Goal: Task Accomplishment & Management: Manage account settings

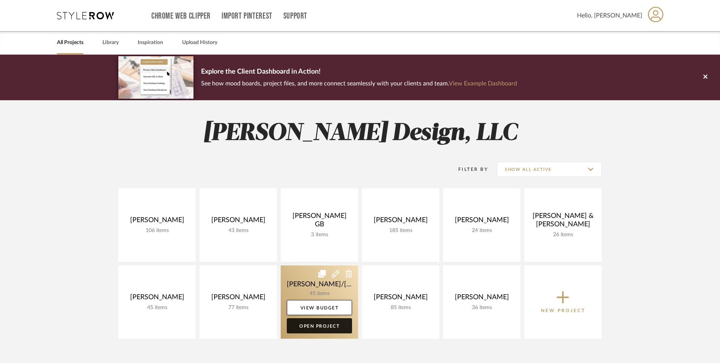
click at [325, 325] on link "Open Project" at bounding box center [319, 325] width 65 height 15
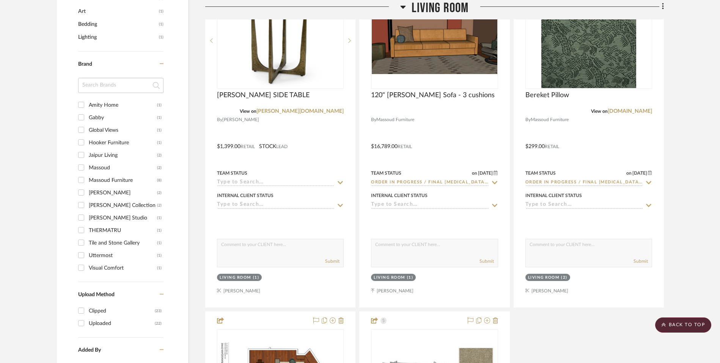
scroll to position [607, 0]
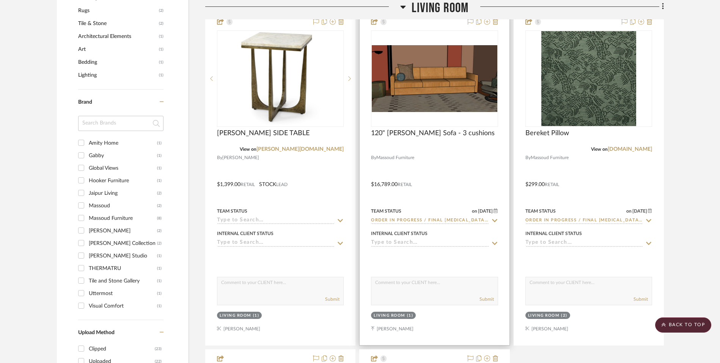
click at [493, 220] on icon at bounding box center [494, 220] width 5 height 3
click at [495, 220] on icon at bounding box center [495, 220] width 4 height 4
type input "[DATE]"
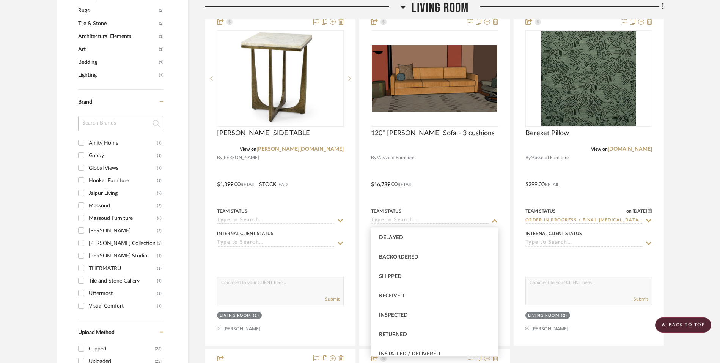
scroll to position [114, 0]
click at [392, 255] on span "Received" at bounding box center [391, 257] width 25 height 5
type input "Received"
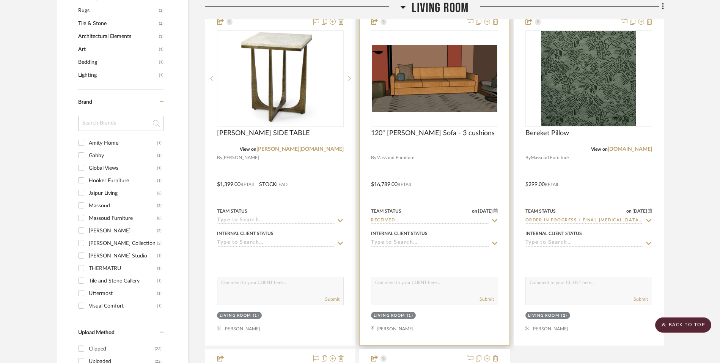
scroll to position [619, 0]
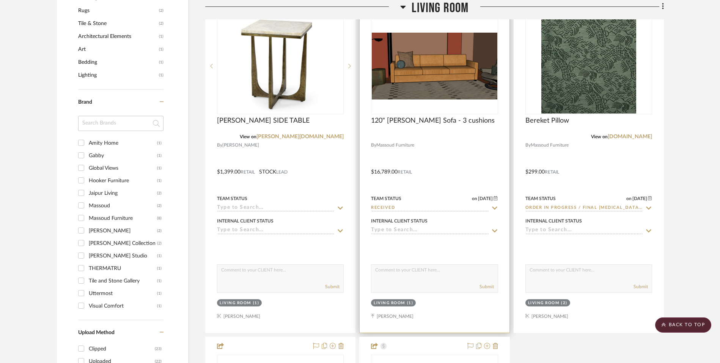
click at [453, 246] on div at bounding box center [434, 245] width 127 height 15
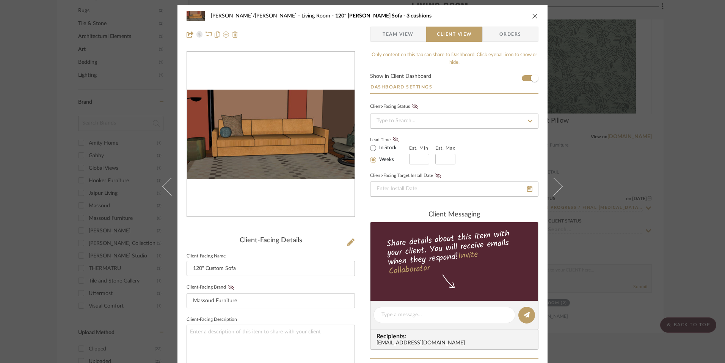
scroll to position [0, 0]
click at [388, 29] on span "Team View" at bounding box center [398, 34] width 31 height 15
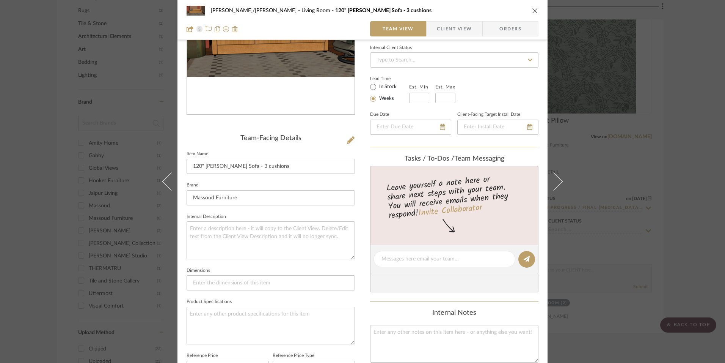
scroll to position [114, 0]
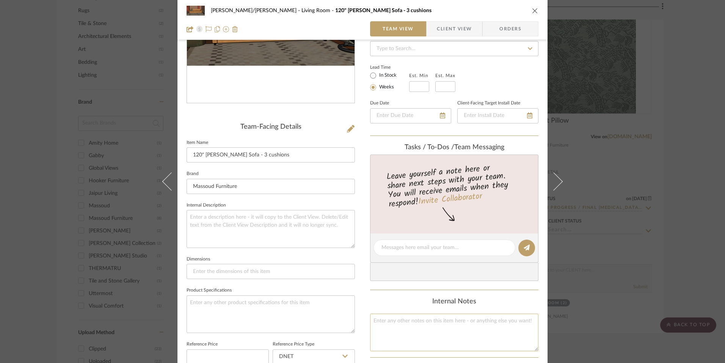
click at [434, 322] on textarea at bounding box center [454, 332] width 168 height 38
type textarea "STOCK #29214"
click at [364, 291] on div "[PERSON_NAME]/[PERSON_NAME] Living Room 120" [PERSON_NAME] Sofa - 3 cushions Te…" at bounding box center [362, 241] width 370 height 699
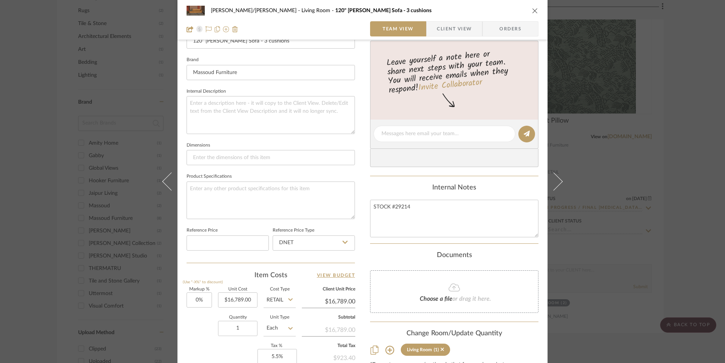
click at [379, 251] on div "Documents" at bounding box center [454, 255] width 168 height 8
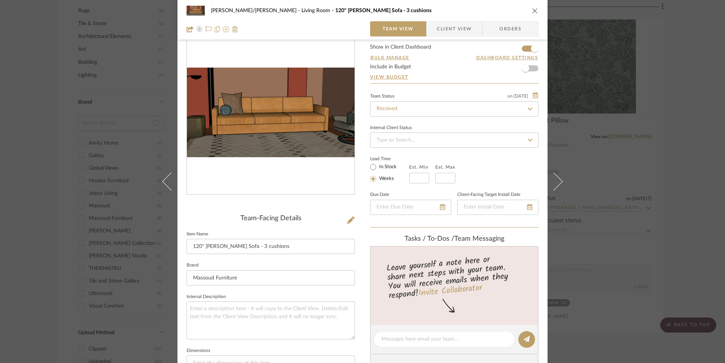
scroll to position [0, 0]
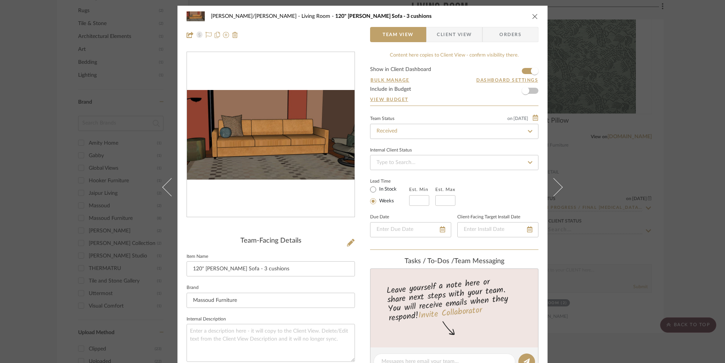
click at [533, 13] on icon "close" at bounding box center [535, 16] width 6 height 6
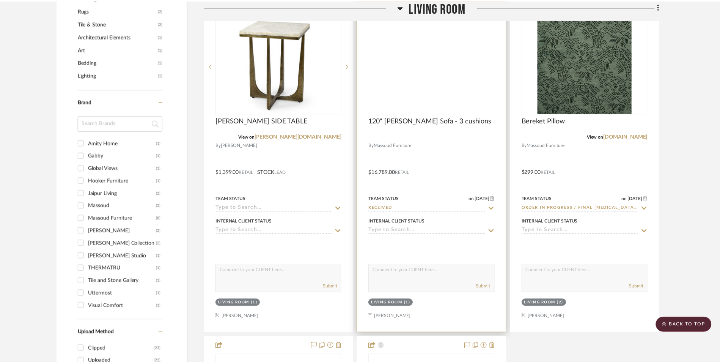
scroll to position [619, 0]
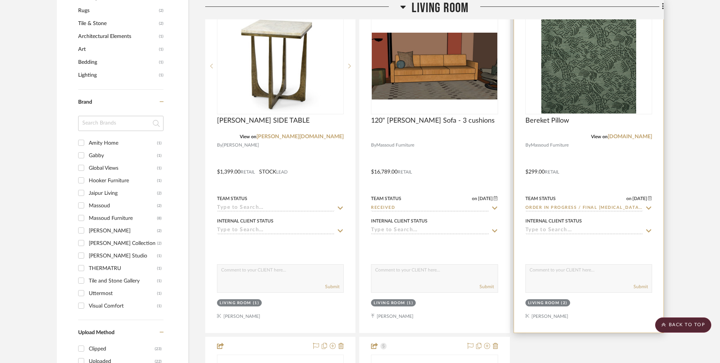
click at [649, 206] on icon at bounding box center [648, 208] width 7 height 6
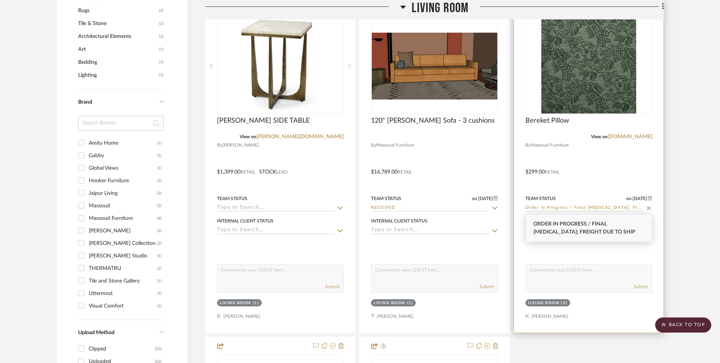
click at [648, 209] on icon at bounding box center [649, 208] width 4 height 4
type input "[DATE]"
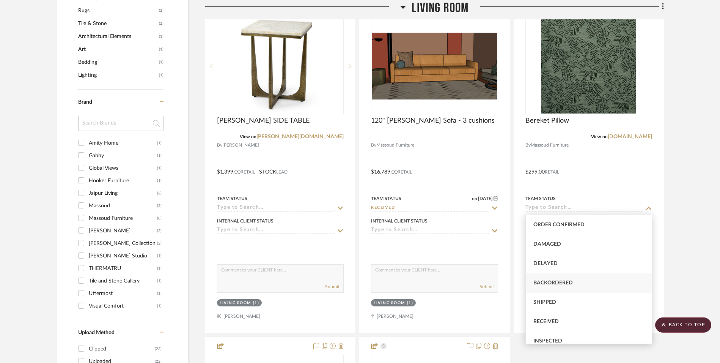
scroll to position [76, 0]
click at [550, 282] on span "Received" at bounding box center [545, 283] width 25 height 5
type input "Received"
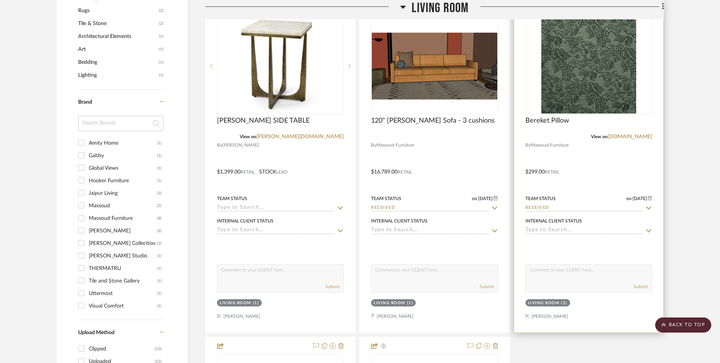
click at [586, 155] on div at bounding box center [588, 166] width 149 height 332
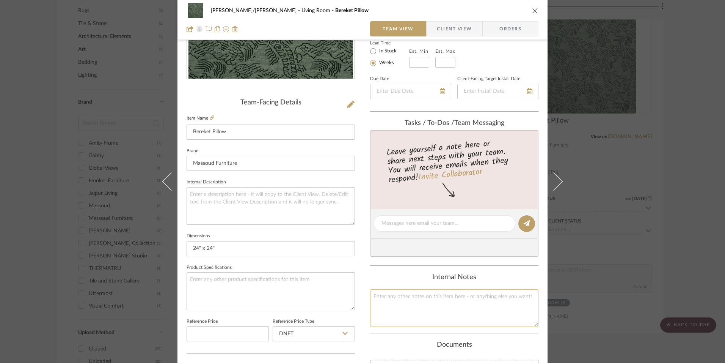
scroll to position [152, 0]
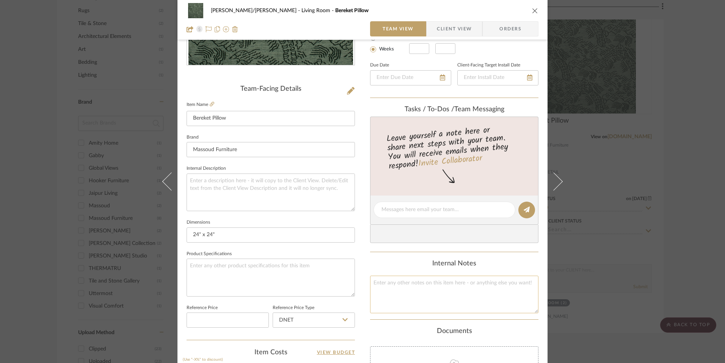
click at [419, 298] on textarea at bounding box center [454, 294] width 168 height 38
type textarea "STOCK #29216"
click at [402, 260] on div "Internal Notes" at bounding box center [454, 263] width 168 height 8
click at [532, 10] on icon "close" at bounding box center [535, 11] width 6 height 6
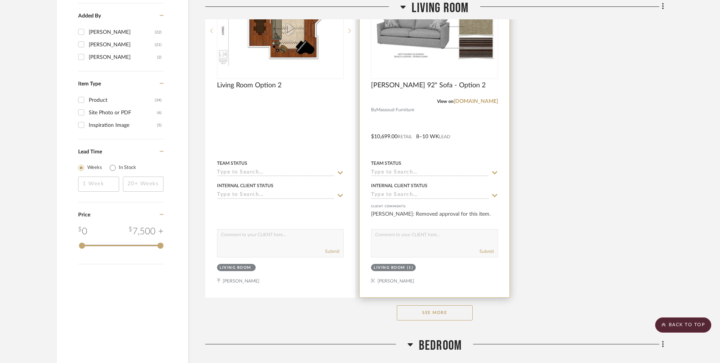
scroll to position [999, 0]
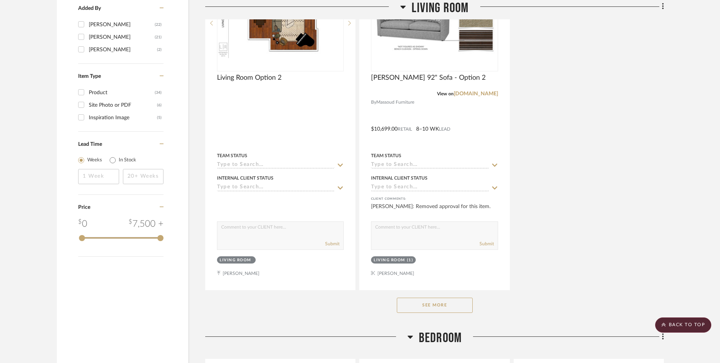
click at [448, 306] on button "See More" at bounding box center [435, 304] width 76 height 15
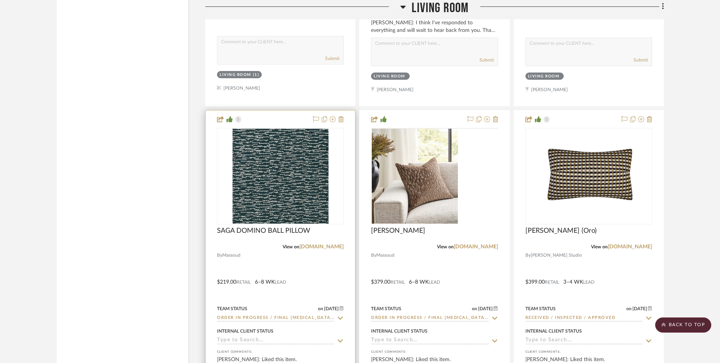
scroll to position [1871, 0]
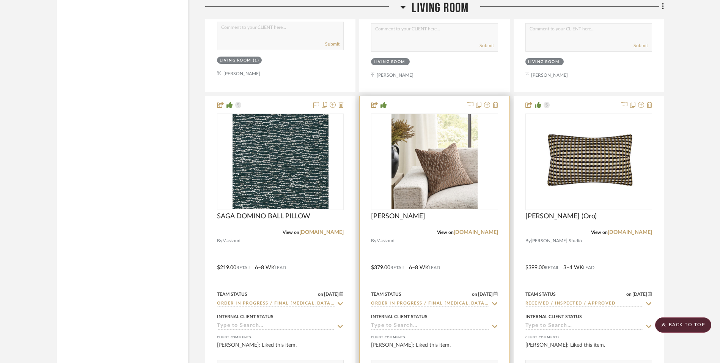
click at [496, 303] on icon at bounding box center [494, 303] width 5 height 3
click at [495, 301] on icon at bounding box center [494, 303] width 7 height 6
type input "[DATE]"
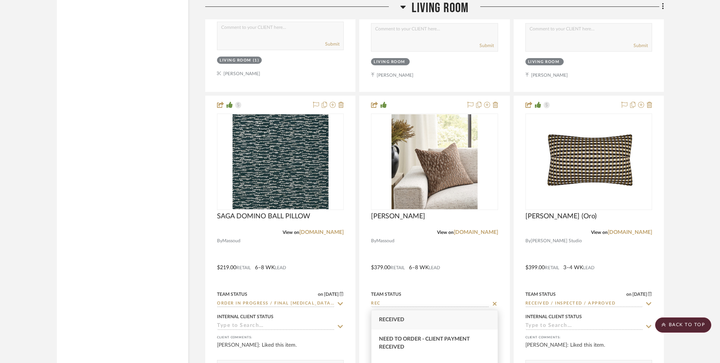
click at [429, 316] on div "Received" at bounding box center [434, 319] width 126 height 19
type input "Received"
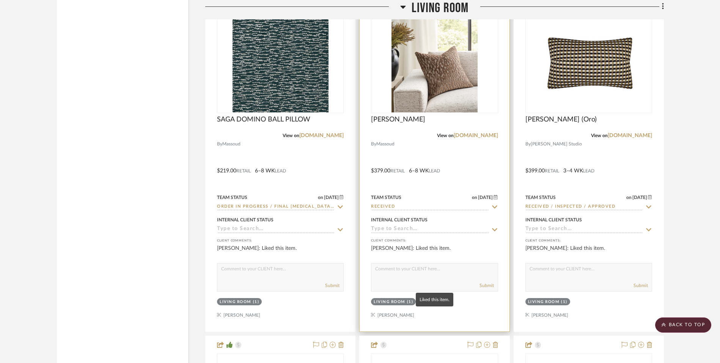
scroll to position [1985, 0]
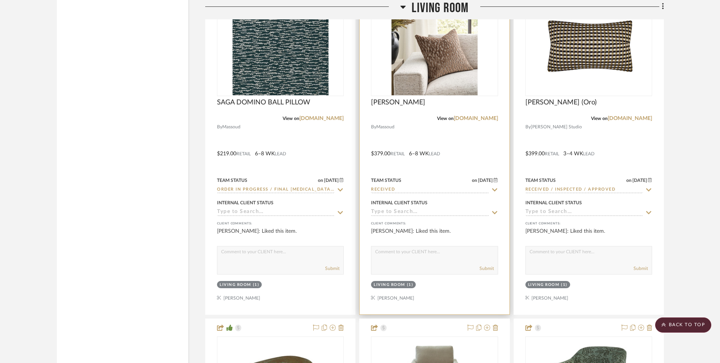
click at [462, 132] on div at bounding box center [434, 148] width 149 height 332
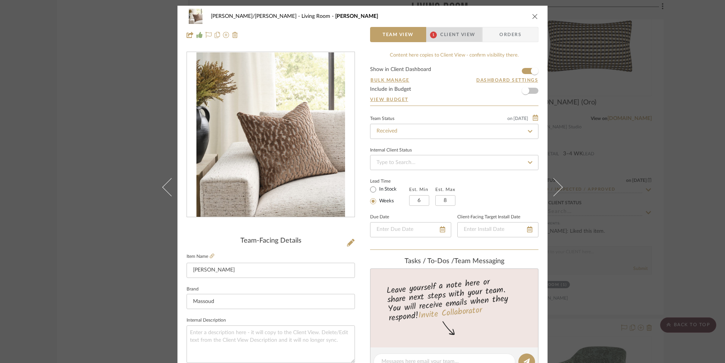
click at [453, 33] on span "Client View" at bounding box center [457, 34] width 35 height 15
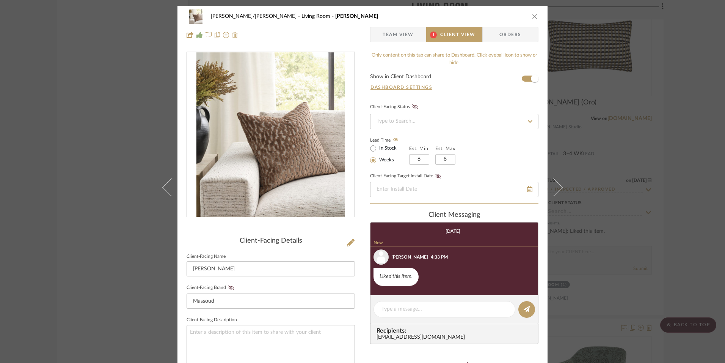
click at [397, 33] on span "Team View" at bounding box center [398, 34] width 31 height 15
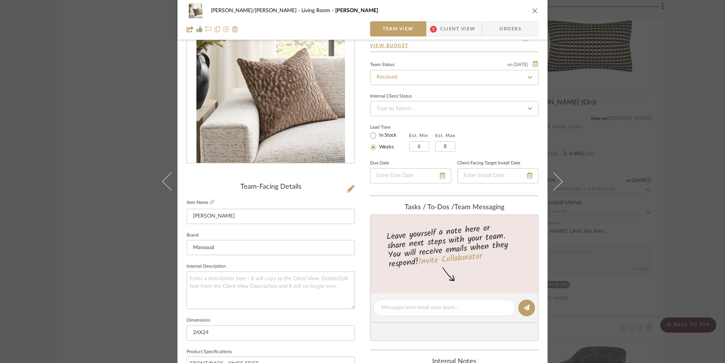
scroll to position [152, 0]
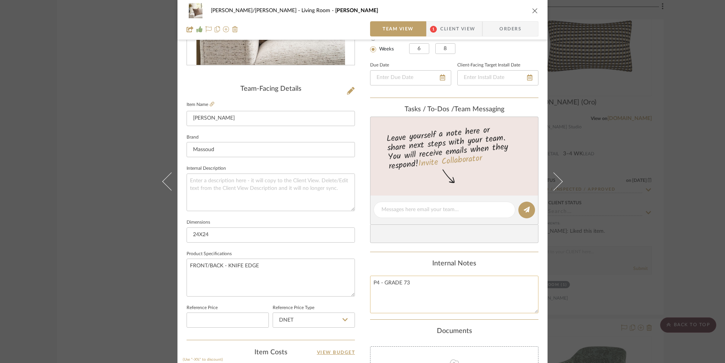
click at [416, 286] on textarea "P4 - GRADE 73" at bounding box center [454, 294] width 168 height 38
type textarea "P4 - GRADE 73 STOCK #29215"
click at [404, 260] on div "Internal Notes" at bounding box center [454, 263] width 168 height 8
click at [391, 258] on div "Content here copies to Client View - confirm visibility there. Show in Client D…" at bounding box center [454, 212] width 168 height 624
click at [456, 31] on span "Client View" at bounding box center [457, 28] width 35 height 15
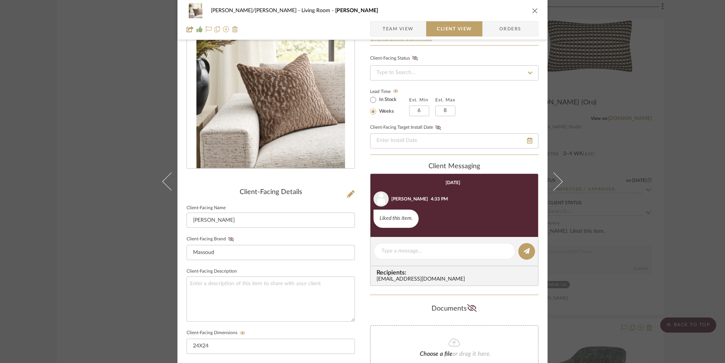
scroll to position [0, 0]
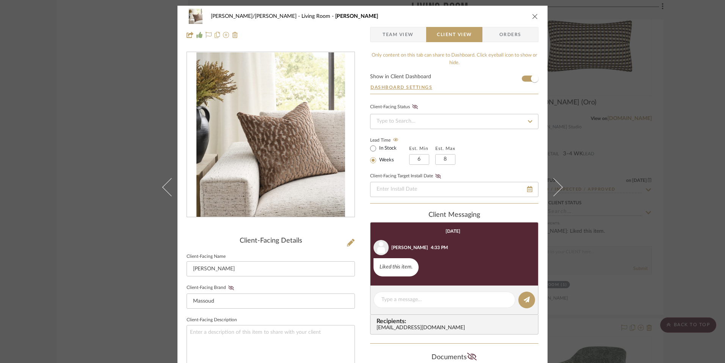
click at [398, 35] on span "Team View" at bounding box center [398, 34] width 31 height 15
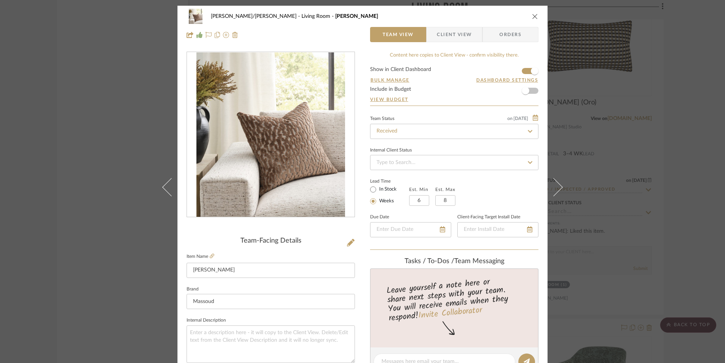
click at [533, 15] on icon "close" at bounding box center [535, 16] width 6 height 6
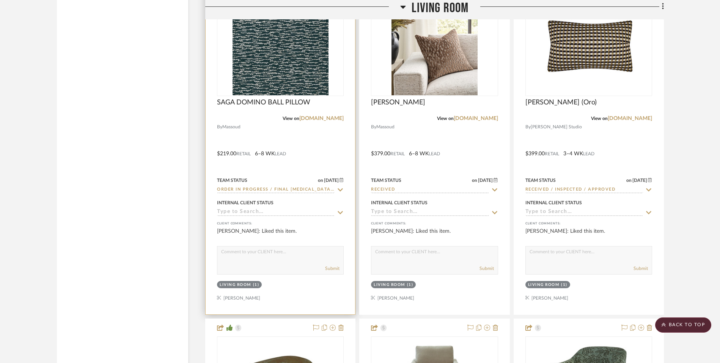
scroll to position [1947, 0]
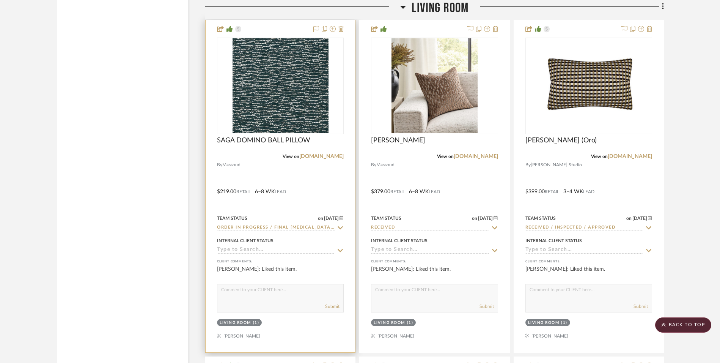
click at [317, 181] on div at bounding box center [280, 186] width 149 height 332
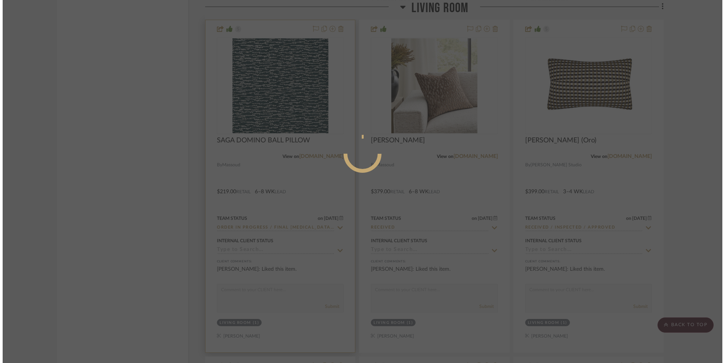
scroll to position [0, 0]
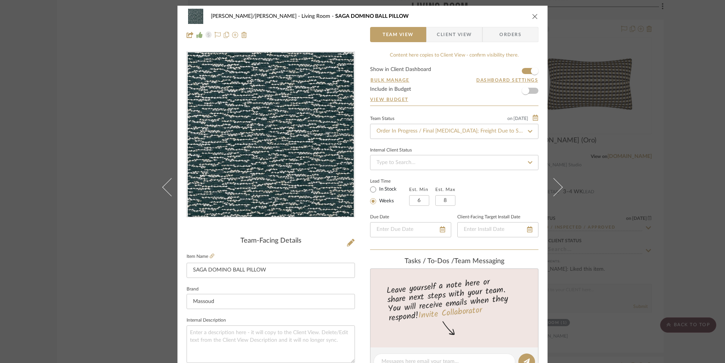
click at [530, 131] on icon at bounding box center [530, 131] width 7 height 5
click at [528, 131] on icon at bounding box center [530, 131] width 7 height 5
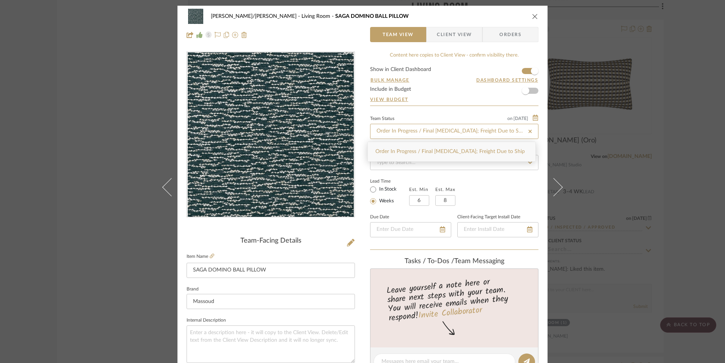
type input "[DATE]"
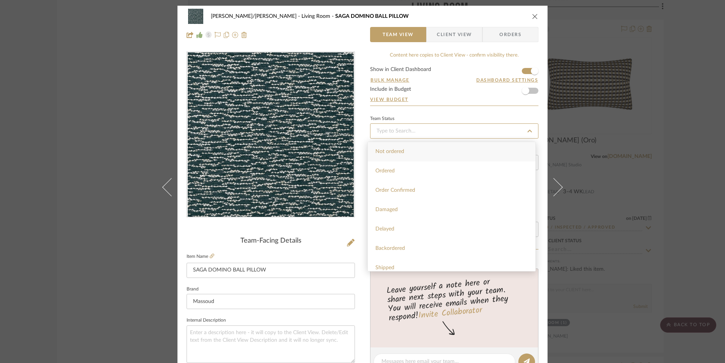
type input "[DATE]"
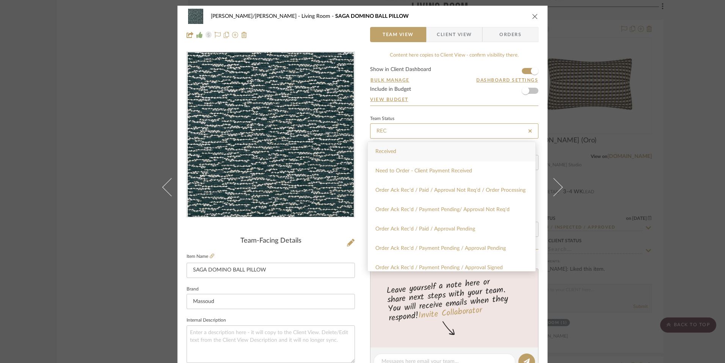
type input "REC"
click at [398, 148] on div "Received" at bounding box center [452, 151] width 168 height 19
type input "[DATE]"
type input "Received"
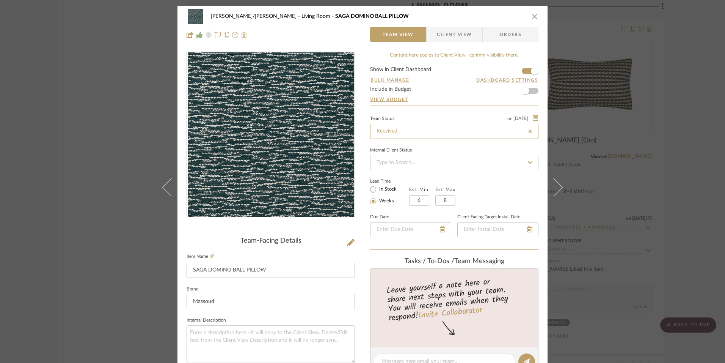
type input "Received"
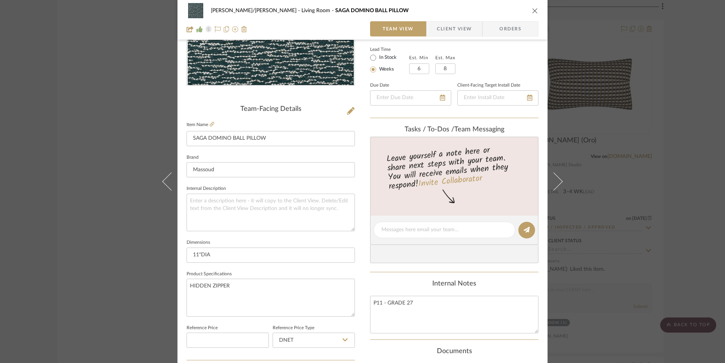
scroll to position [152, 0]
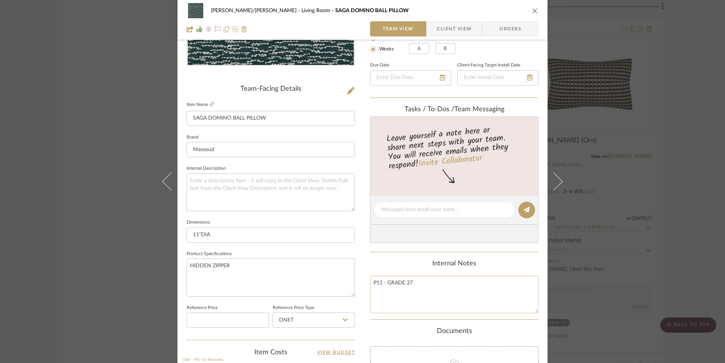
click at [425, 284] on textarea "P11 - GRADE 27" at bounding box center [454, 294] width 168 height 38
type textarea "P11 - GRADE 27 STOCK #29217"
click at [407, 269] on div "Internal Notes P11 - GRADE 27 STOCK #29217" at bounding box center [454, 285] width 168 height 53
click at [405, 268] on div "Internal Notes P11 - GRADE 27 STOCK #29217" at bounding box center [454, 285] width 168 height 53
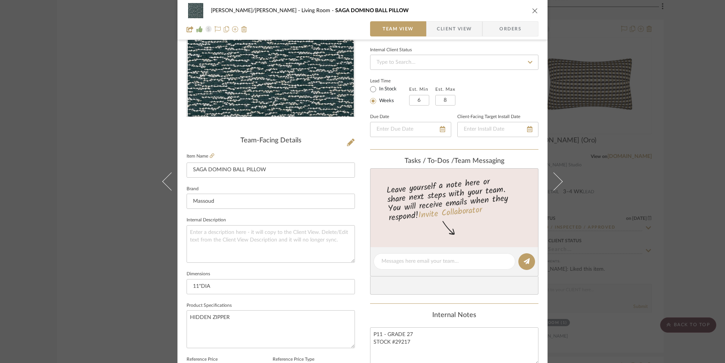
scroll to position [0, 0]
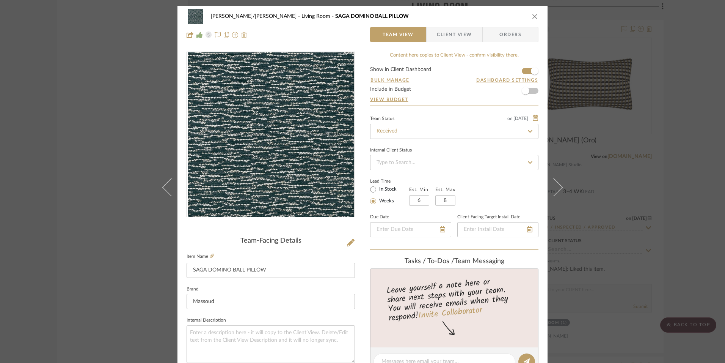
click at [532, 13] on icon "close" at bounding box center [535, 16] width 6 height 6
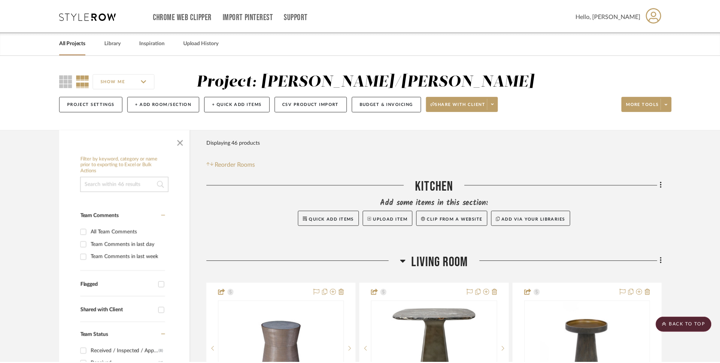
scroll to position [1947, 0]
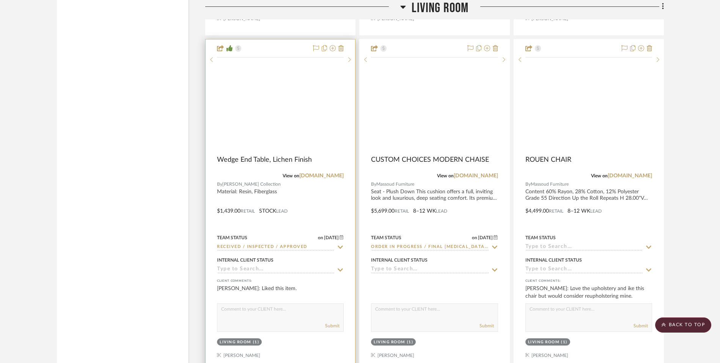
scroll to position [2288, 0]
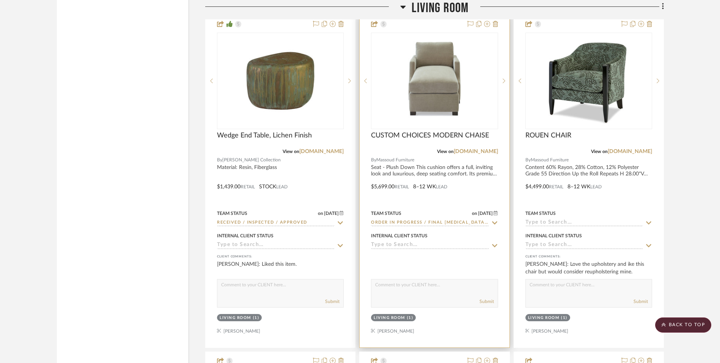
click at [496, 221] on icon at bounding box center [494, 222] width 5 height 3
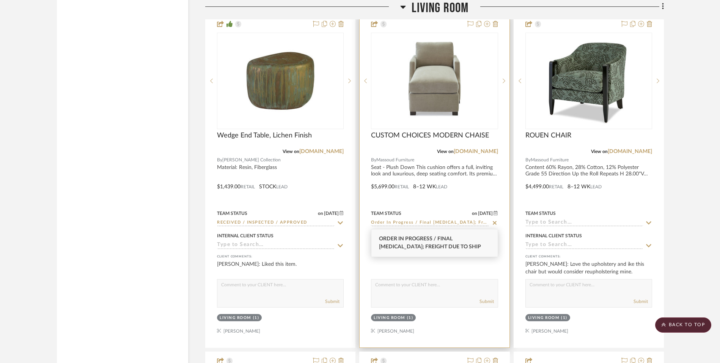
click at [493, 221] on icon at bounding box center [494, 223] width 7 height 6
type input "[DATE]"
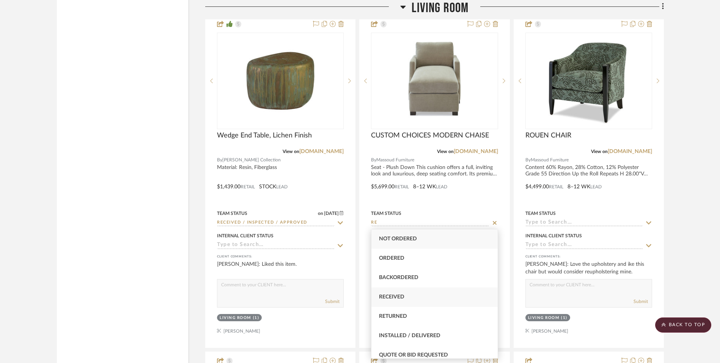
click at [399, 294] on span "Received" at bounding box center [391, 296] width 25 height 5
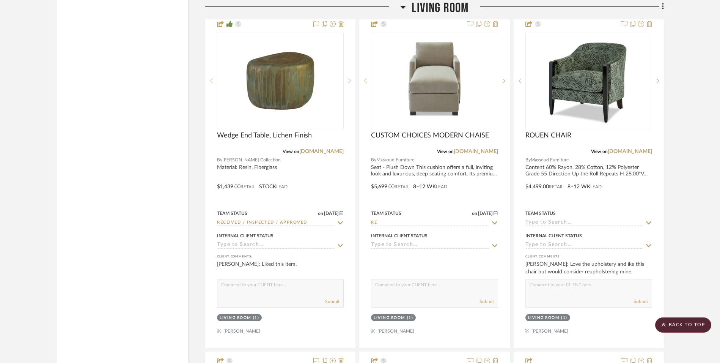
type input "Received"
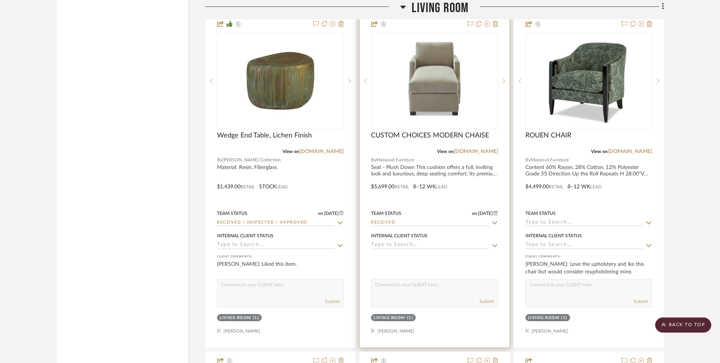
click at [432, 257] on div at bounding box center [434, 260] width 127 height 15
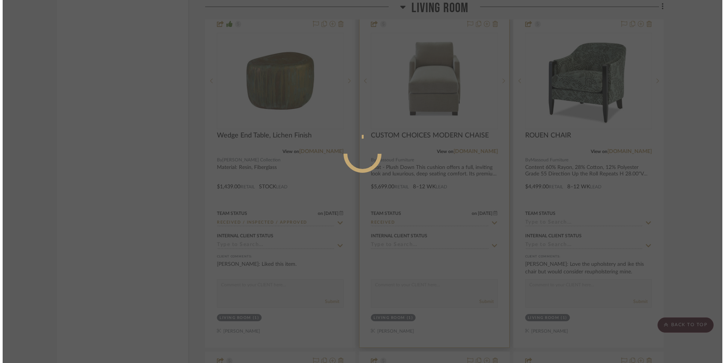
scroll to position [0, 0]
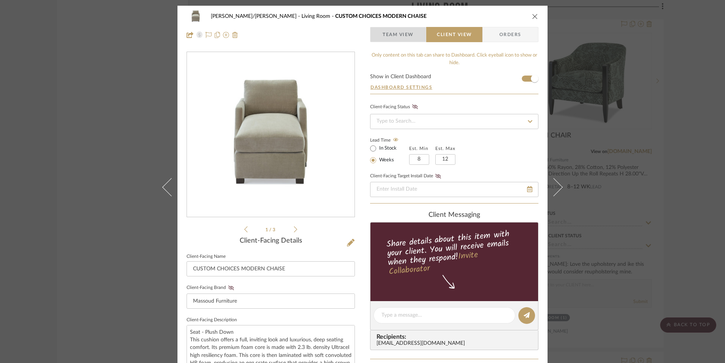
click at [396, 29] on span "Team View" at bounding box center [398, 34] width 31 height 15
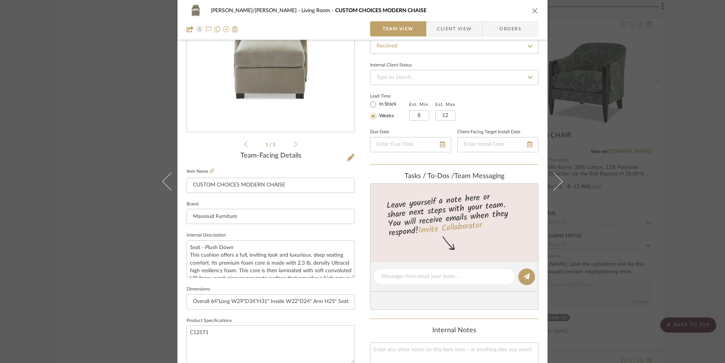
scroll to position [190, 0]
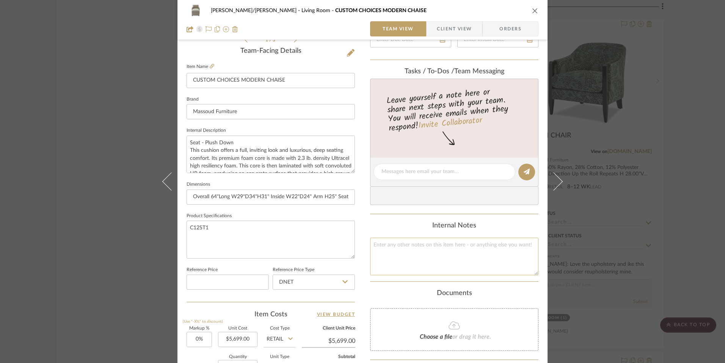
click at [422, 250] on textarea at bounding box center [454, 256] width 168 height 38
type textarea "STOCK #29215"
click at [378, 230] on div "Internal Notes STOCK #29215" at bounding box center [454, 247] width 168 height 53
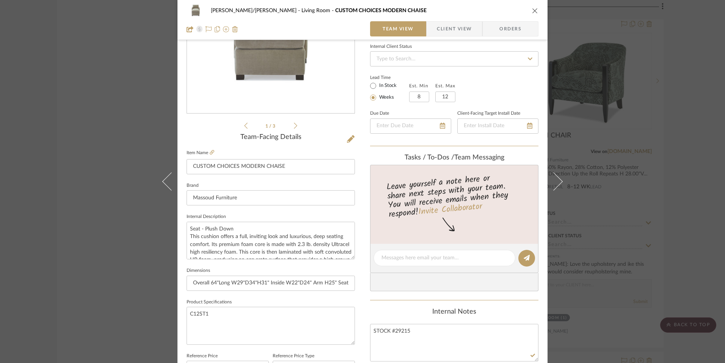
scroll to position [0, 0]
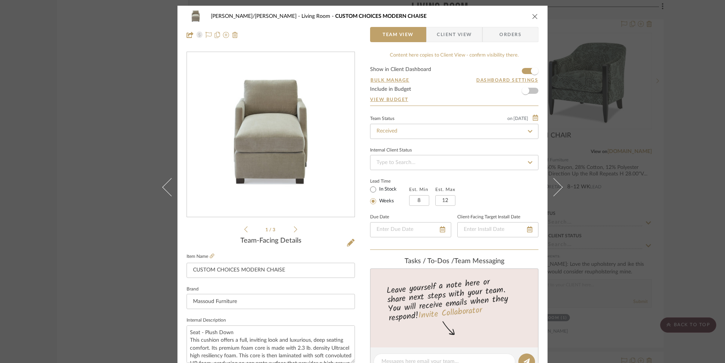
click at [534, 17] on icon "close" at bounding box center [535, 16] width 6 height 6
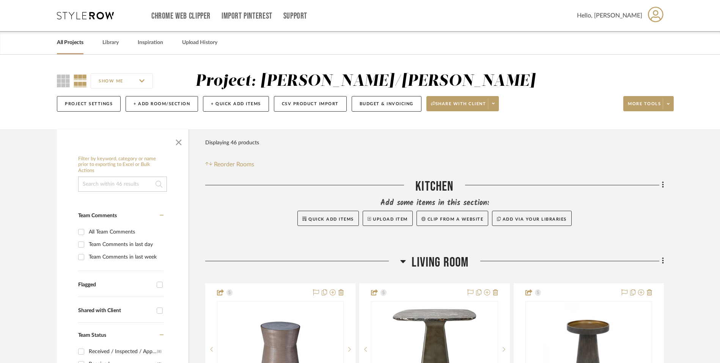
click at [84, 17] on icon at bounding box center [85, 16] width 57 height 8
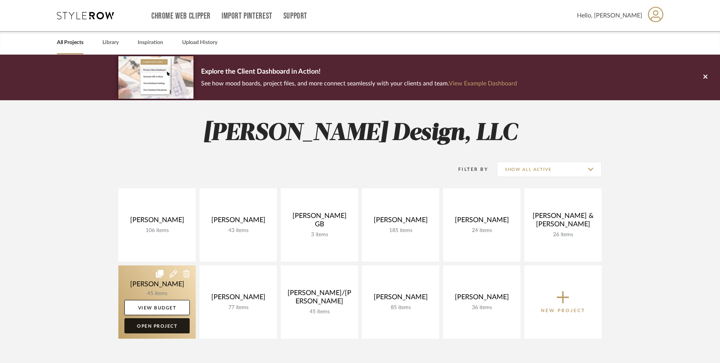
click at [167, 327] on link "Open Project" at bounding box center [156, 325] width 65 height 15
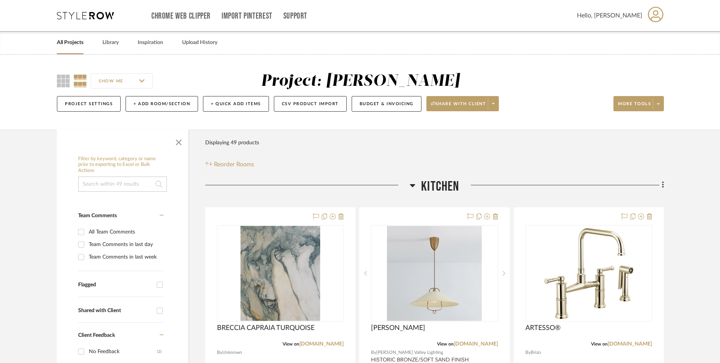
click at [93, 10] on div "Chrome Web Clipper Import Pinterest Support All Projects Library Inspiration Up…" at bounding box center [360, 15] width 607 height 31
click at [93, 14] on icon at bounding box center [85, 16] width 57 height 8
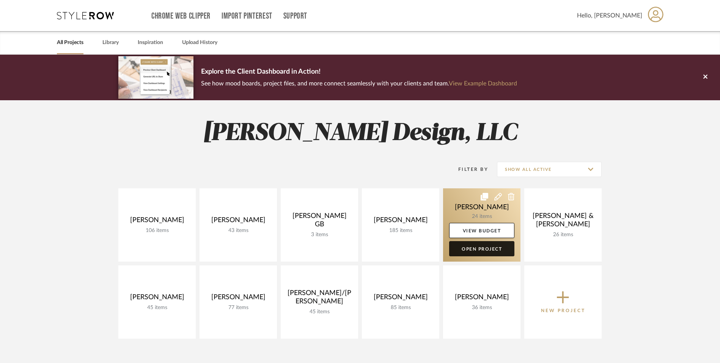
click at [489, 249] on link "Open Project" at bounding box center [481, 248] width 65 height 15
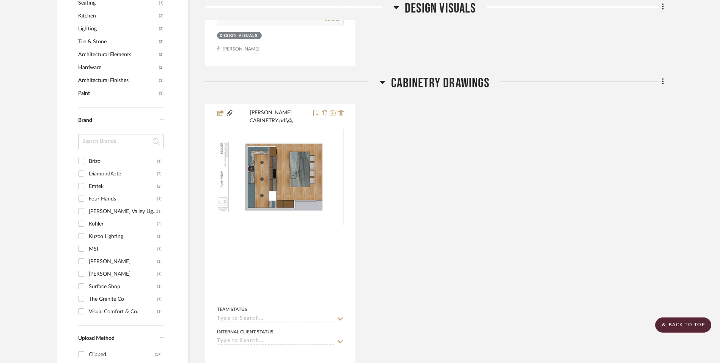
scroll to position [493, 0]
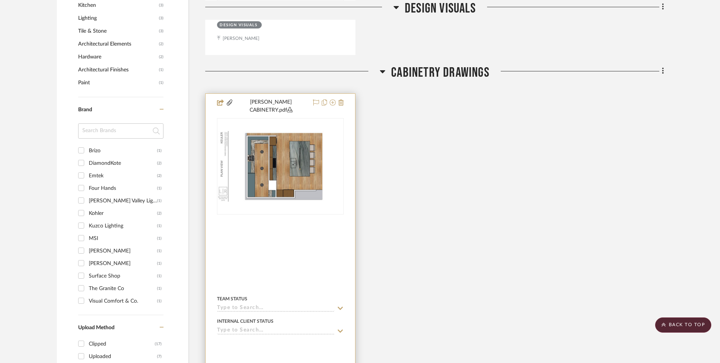
click at [278, 233] on div at bounding box center [280, 236] width 127 height 7
click at [277, 185] on img "0" at bounding box center [280, 166] width 125 height 71
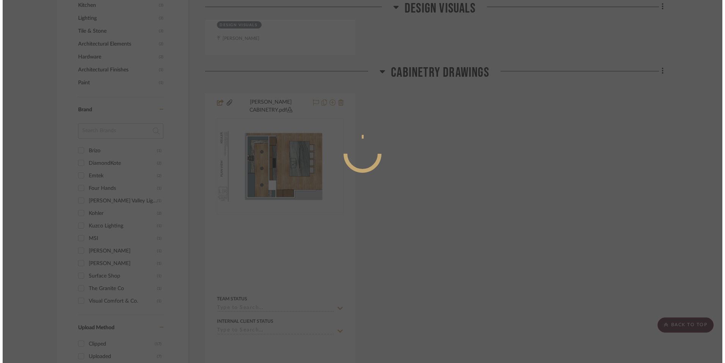
scroll to position [0, 0]
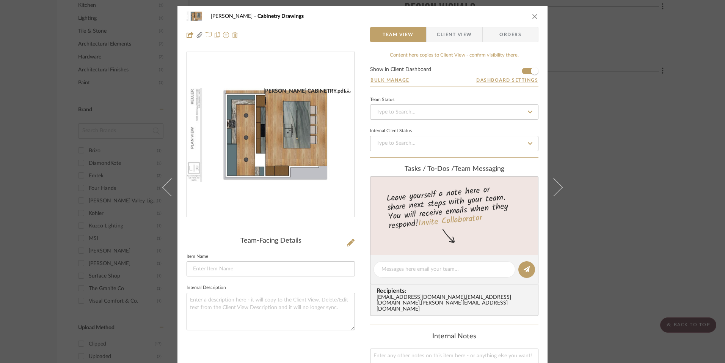
click at [255, 166] on img "0" at bounding box center [271, 135] width 168 height 94
click at [532, 16] on icon "close" at bounding box center [535, 16] width 6 height 6
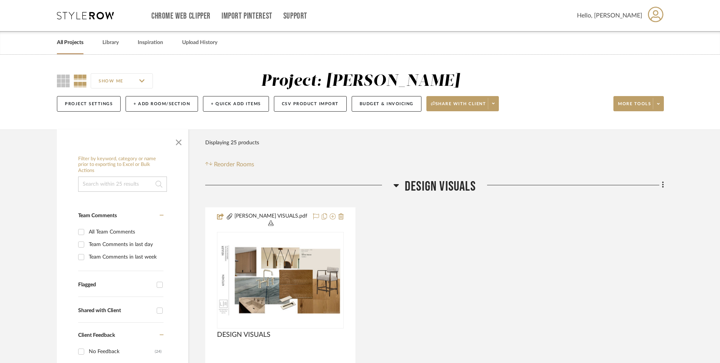
click at [85, 19] on div "Chrome Web Clipper Import Pinterest Support All Projects Library Inspiration Up…" at bounding box center [360, 15] width 607 height 31
click at [92, 13] on icon at bounding box center [85, 16] width 57 height 8
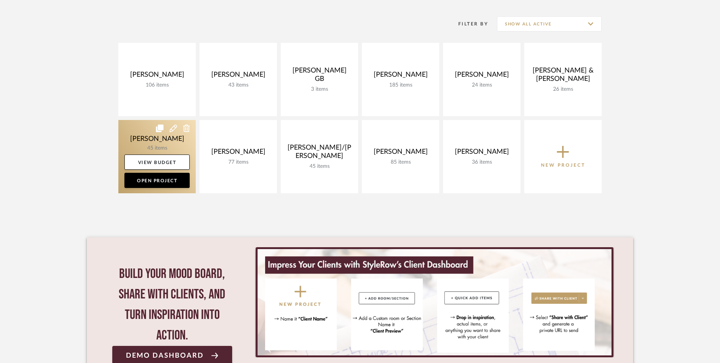
scroll to position [145, 0]
click at [163, 181] on link "Open Project" at bounding box center [156, 180] width 65 height 15
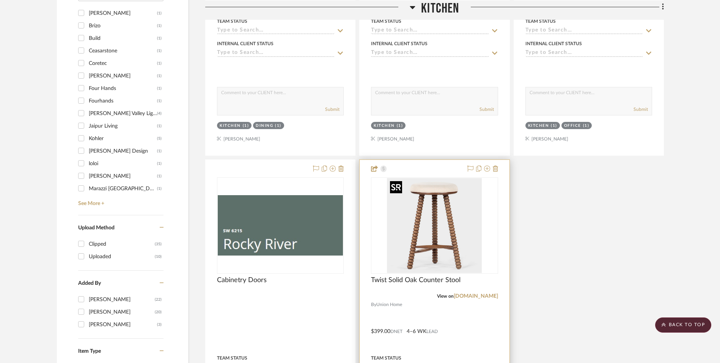
scroll to position [872, 0]
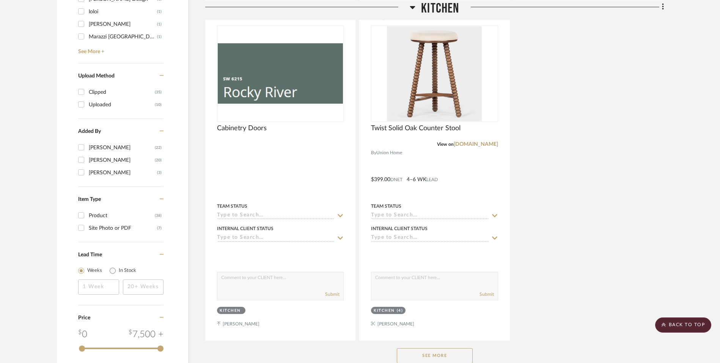
click at [453, 357] on button "See More" at bounding box center [435, 355] width 76 height 15
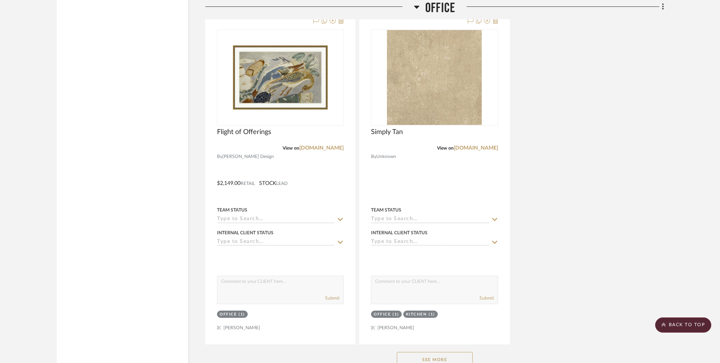
scroll to position [2541, 0]
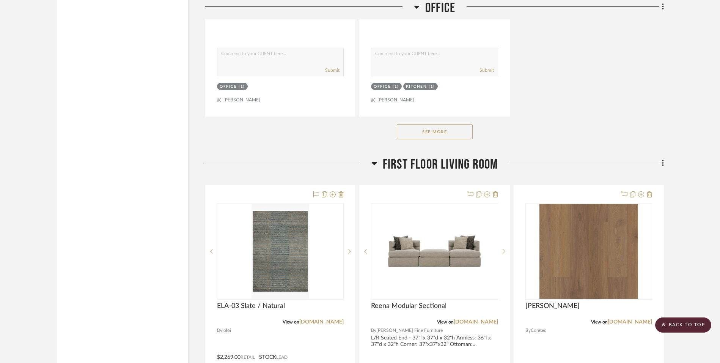
click at [448, 132] on button "See More" at bounding box center [435, 131] width 76 height 15
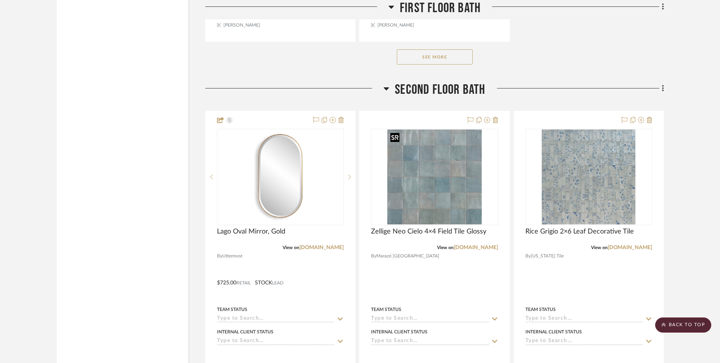
scroll to position [3982, 0]
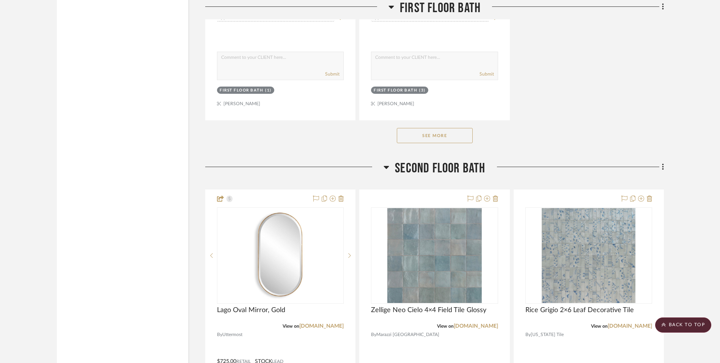
click at [443, 139] on button "See More" at bounding box center [435, 135] width 76 height 15
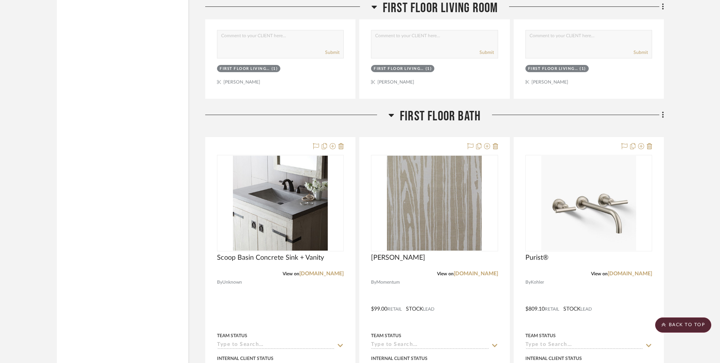
scroll to position [0, 0]
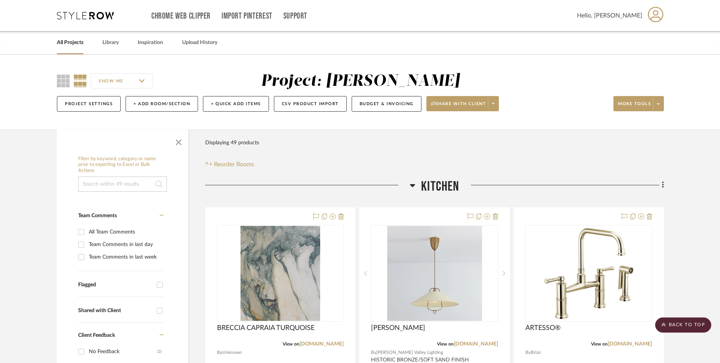
click at [92, 18] on icon at bounding box center [85, 16] width 57 height 8
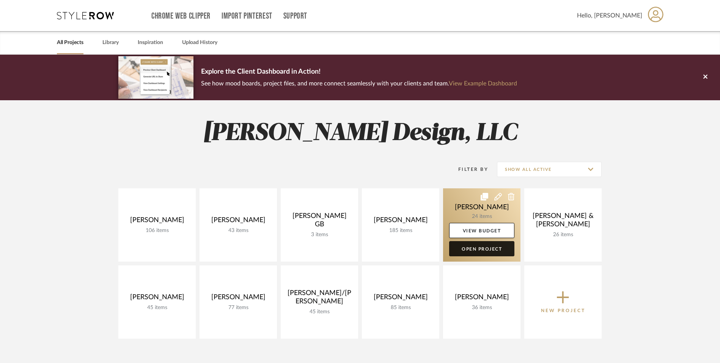
click at [489, 251] on link "Open Project" at bounding box center [481, 248] width 65 height 15
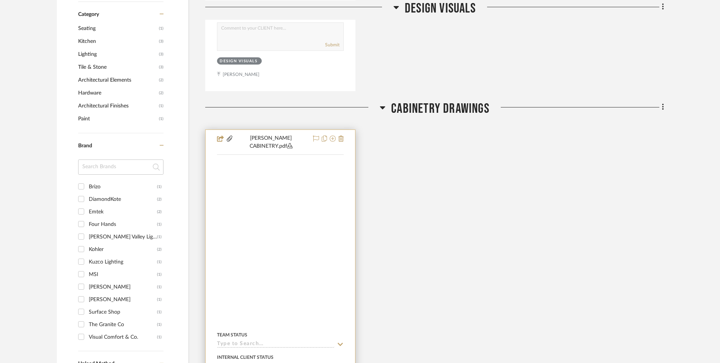
scroll to position [493, 0]
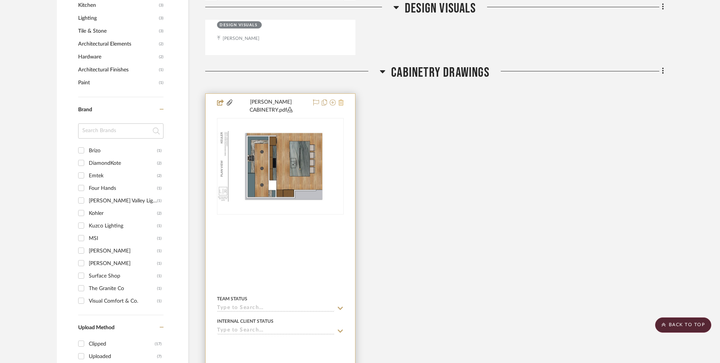
click at [340, 99] on icon at bounding box center [340, 102] width 5 height 6
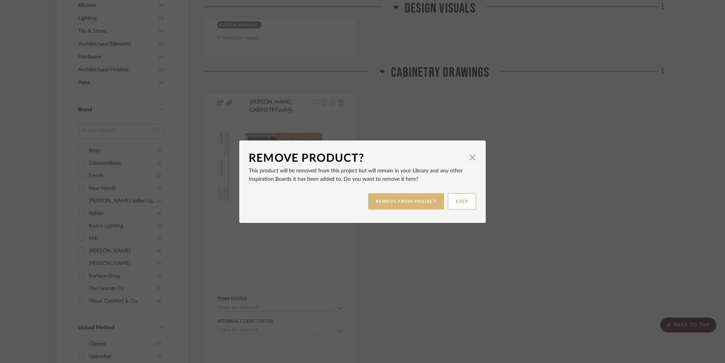
click at [418, 202] on button "REMOVE FROM PROJECT" at bounding box center [406, 201] width 76 height 16
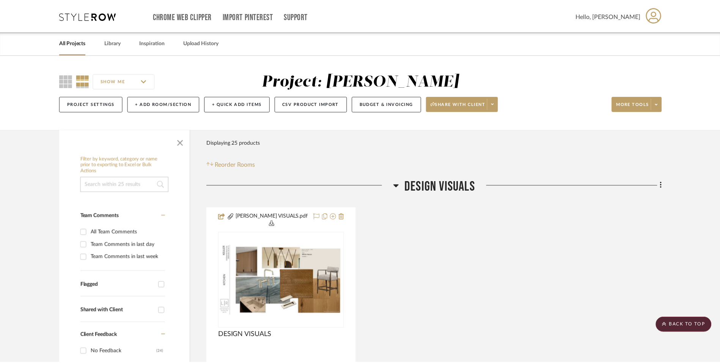
scroll to position [493, 0]
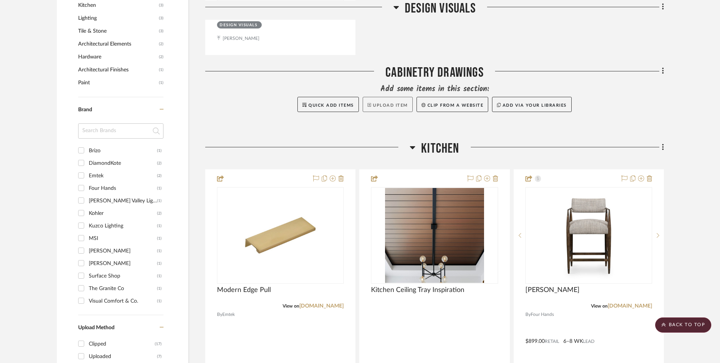
click at [386, 98] on button "Upload Item" at bounding box center [388, 104] width 50 height 15
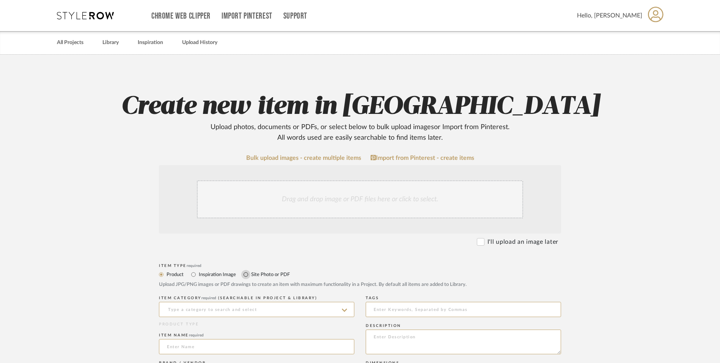
click at [245, 274] on input "Site Photo or PDF" at bounding box center [245, 274] width 9 height 9
radio input "true"
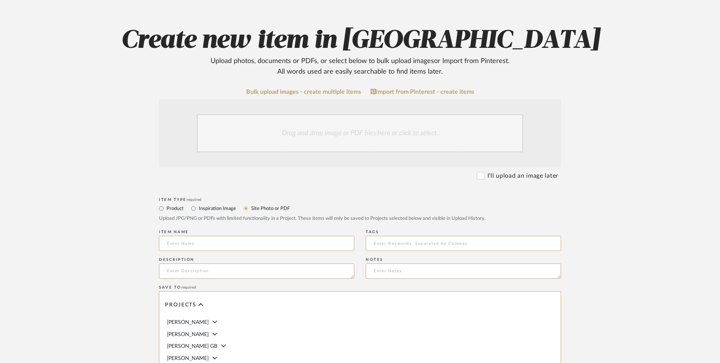
scroll to position [76, 0]
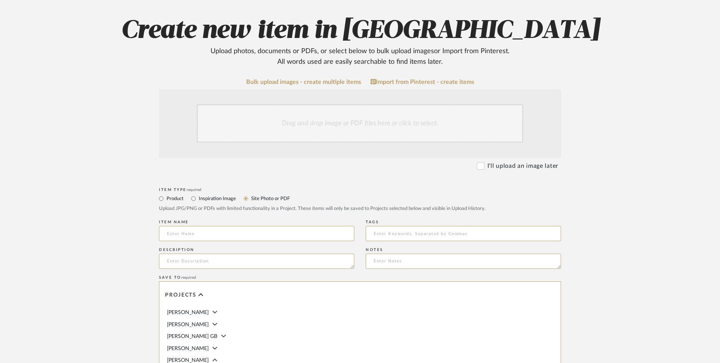
click at [342, 122] on div "Drag and drop image or PDF files here or click to select." at bounding box center [360, 123] width 326 height 38
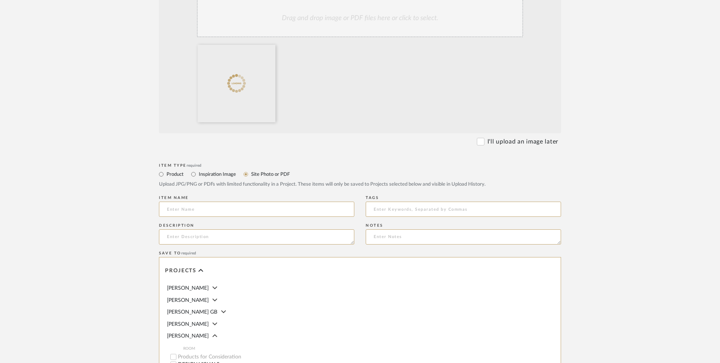
scroll to position [190, 0]
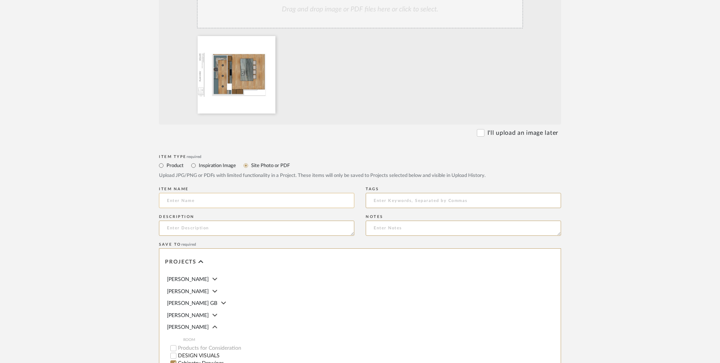
click at [210, 199] on input at bounding box center [256, 200] width 195 height 15
type input "CABINETRY PLANS"
click at [75, 199] on upload-items "Create new item in [PERSON_NAME] Upload photos, documents or PDFs, or select be…" at bounding box center [360, 171] width 720 height 613
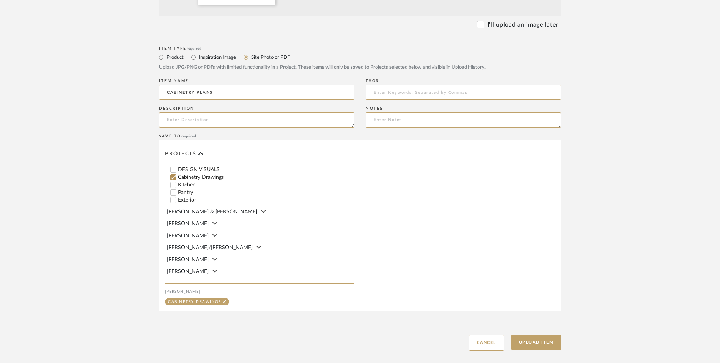
scroll to position [339, 0]
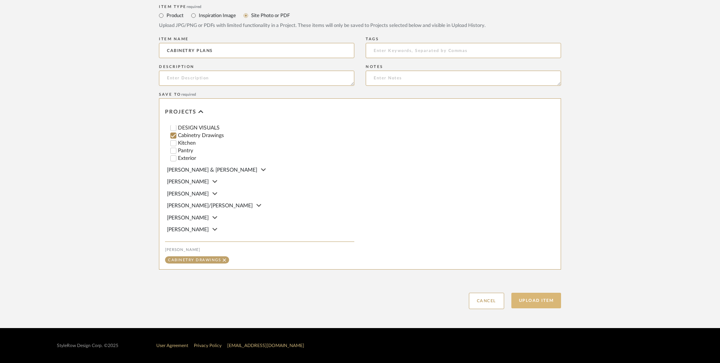
click at [540, 300] on button "Upload Item" at bounding box center [536, 300] width 50 height 16
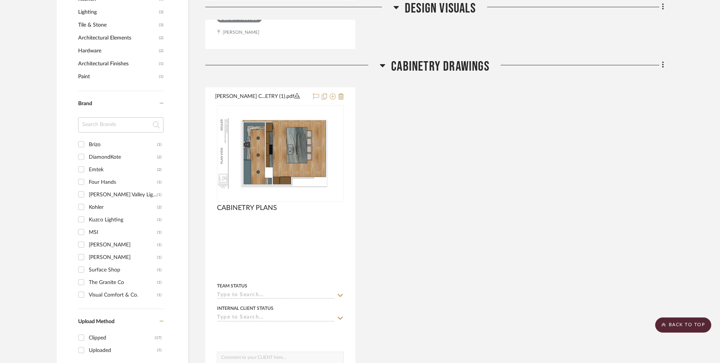
scroll to position [487, 0]
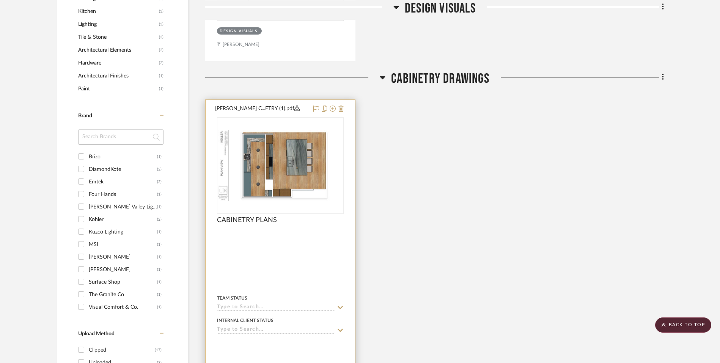
click at [283, 258] on div at bounding box center [280, 266] width 149 height 332
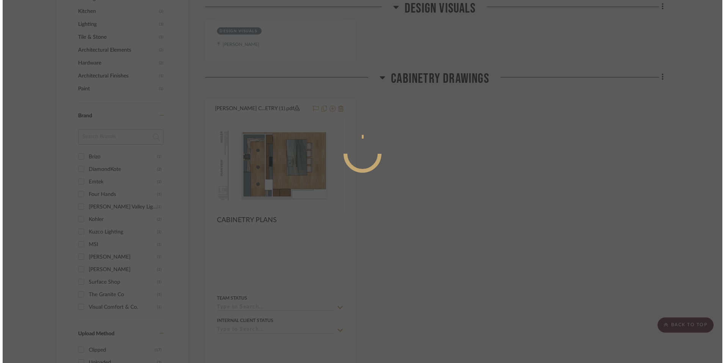
scroll to position [0, 0]
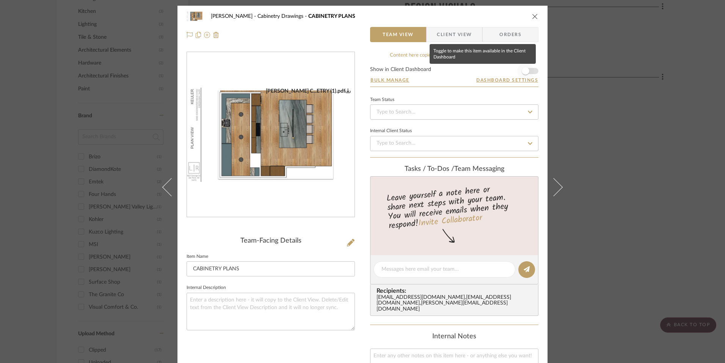
click at [524, 71] on span "button" at bounding box center [526, 71] width 8 height 8
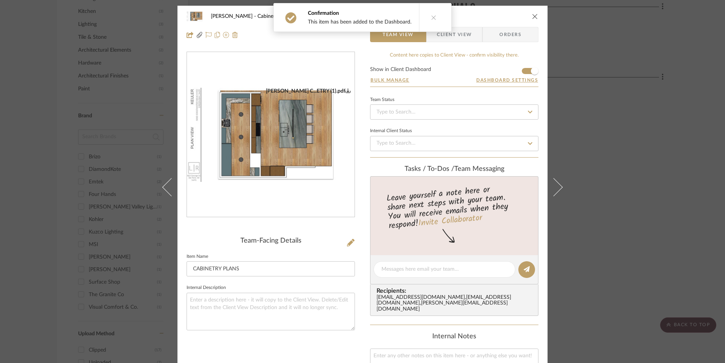
click at [432, 17] on icon at bounding box center [433, 17] width 5 height 5
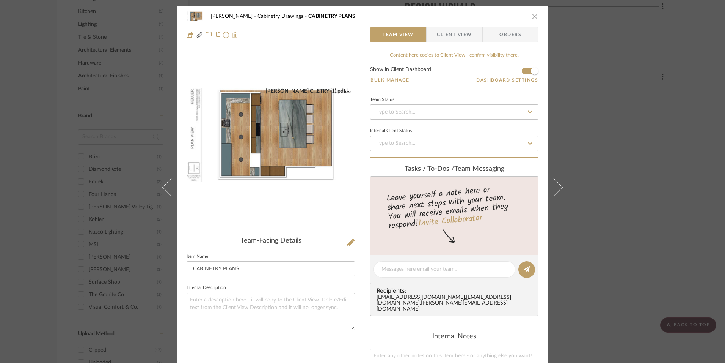
click at [534, 18] on icon "close" at bounding box center [535, 16] width 6 height 6
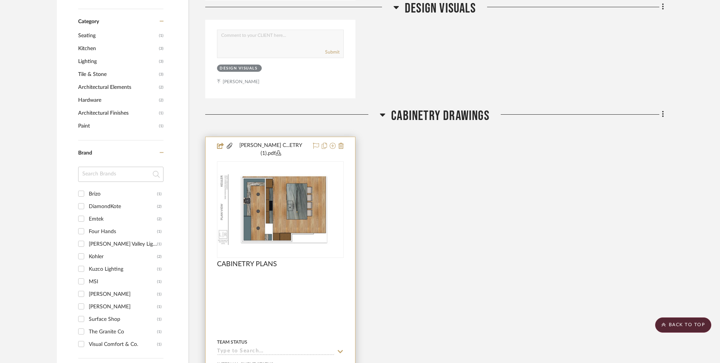
scroll to position [449, 0]
click at [314, 274] on div at bounding box center [280, 307] width 149 height 339
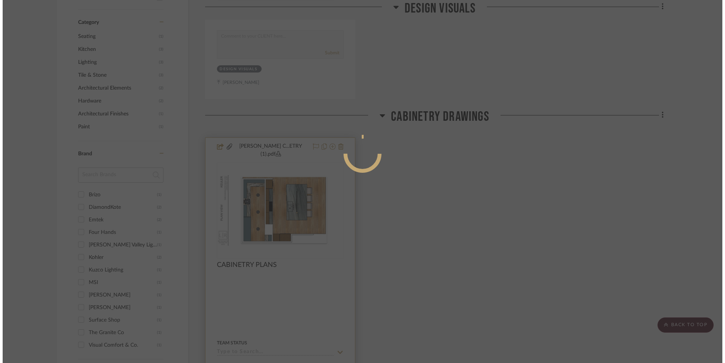
scroll to position [0, 0]
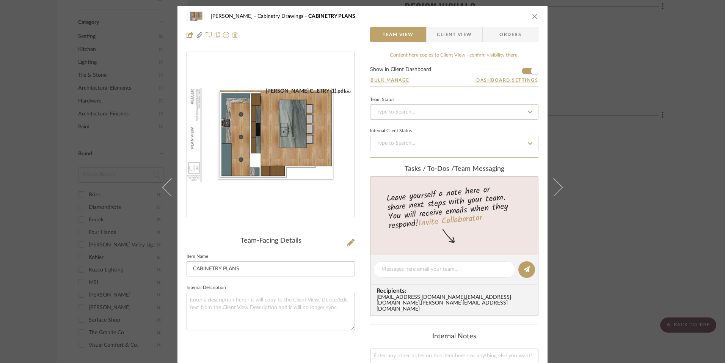
click at [532, 18] on icon "close" at bounding box center [535, 16] width 6 height 6
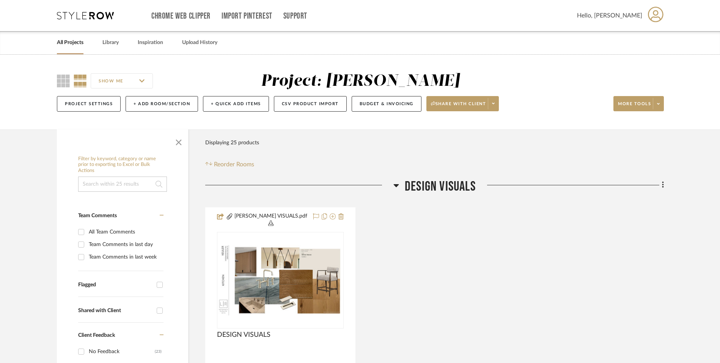
click at [94, 12] on icon at bounding box center [85, 16] width 57 height 8
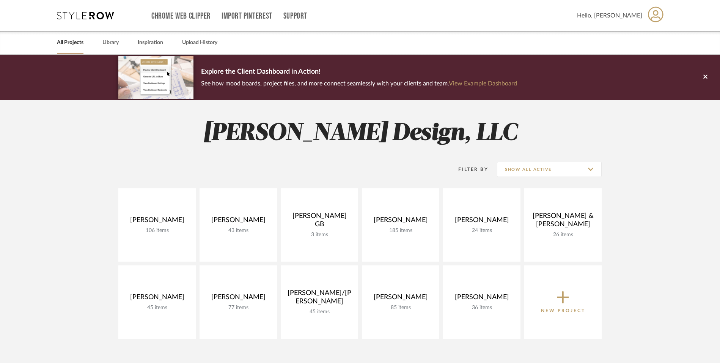
click at [97, 21] on div "Chrome Web Clipper Import Pinterest Support All Projects Library Inspiration Up…" at bounding box center [360, 15] width 607 height 31
click at [94, 14] on icon at bounding box center [85, 16] width 57 height 8
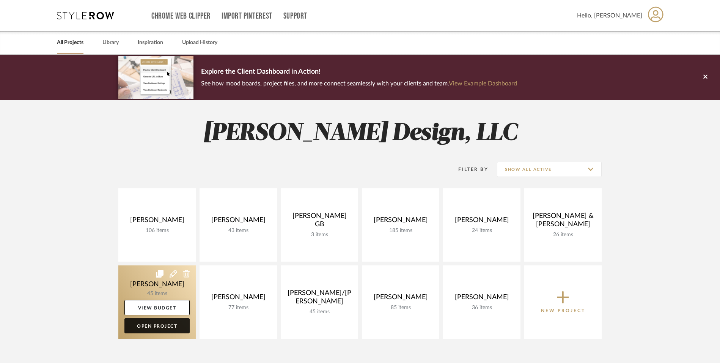
click at [165, 327] on link "Open Project" at bounding box center [156, 325] width 65 height 15
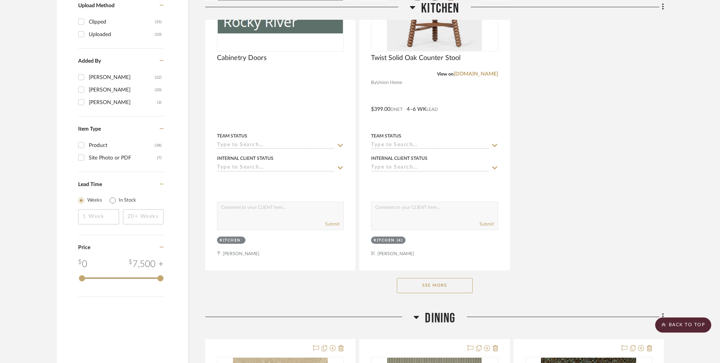
scroll to position [948, 0]
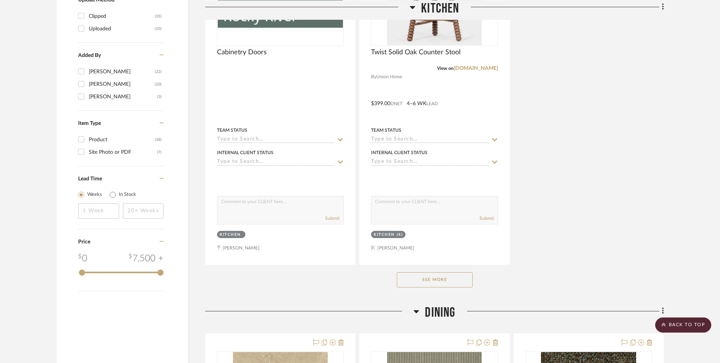
click at [447, 278] on button "See More" at bounding box center [435, 279] width 76 height 15
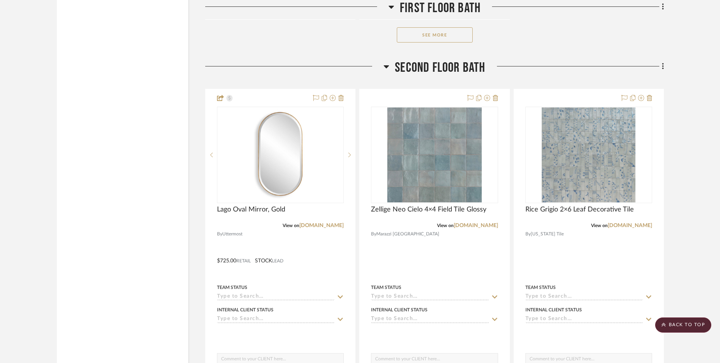
scroll to position [4096, 0]
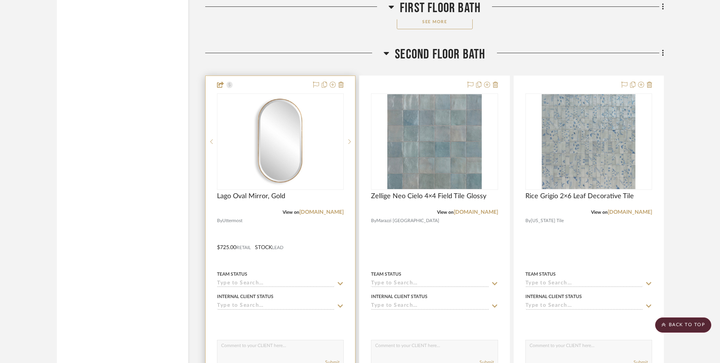
click at [268, 210] on div "View on [DOMAIN_NAME]" at bounding box center [280, 212] width 127 height 7
click at [283, 152] on img "0" at bounding box center [280, 141] width 95 height 95
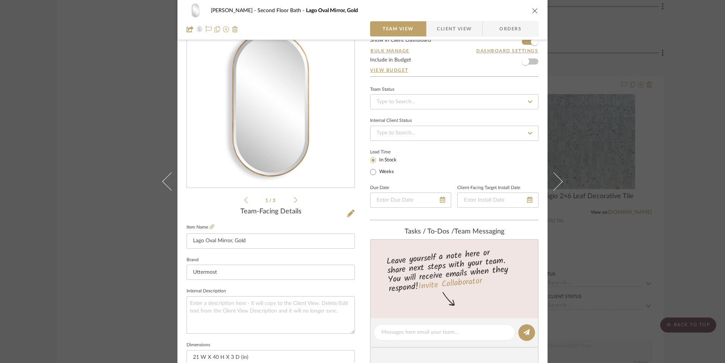
scroll to position [190, 0]
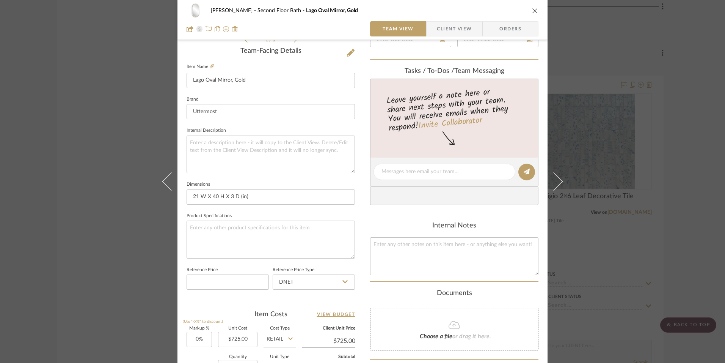
click at [532, 10] on icon "close" at bounding box center [535, 11] width 6 height 6
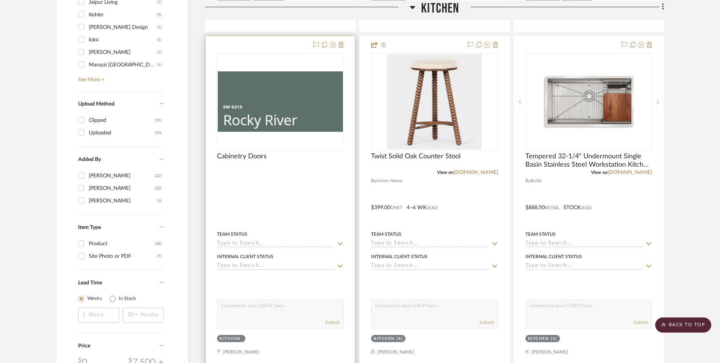
scroll to position [872, 0]
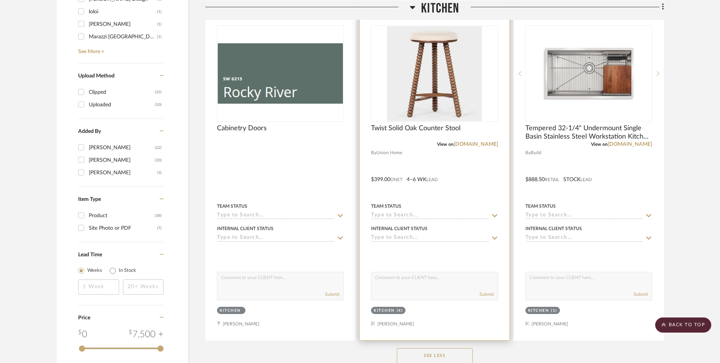
click at [455, 163] on div at bounding box center [434, 174] width 149 height 332
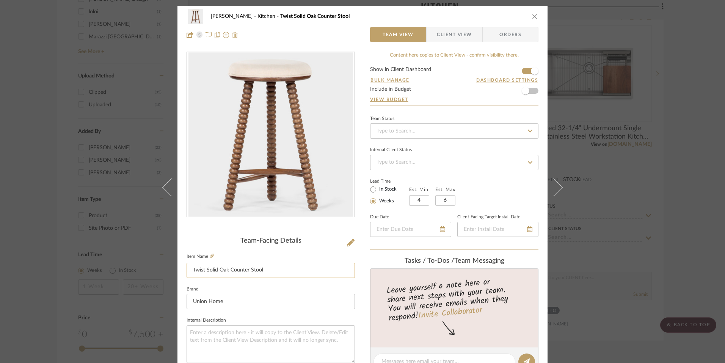
drag, startPoint x: 195, startPoint y: 268, endPoint x: 278, endPoint y: 263, distance: 83.2
click at [278, 263] on input "Twist Solid Oak Counter Stool" at bounding box center [271, 269] width 168 height 15
click at [280, 265] on input "Twist Solid Oak Counter Stool" at bounding box center [271, 269] width 168 height 15
click at [250, 138] on img "0" at bounding box center [270, 134] width 165 height 165
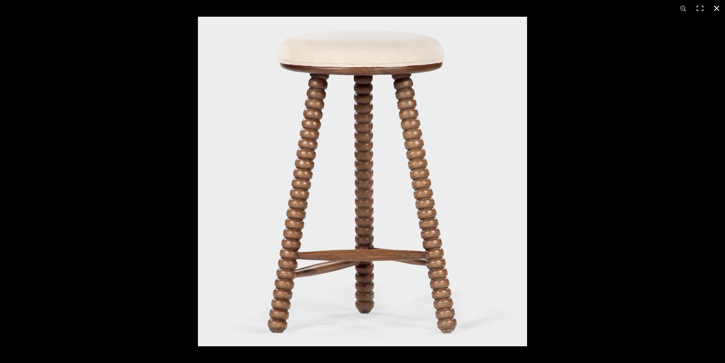
click at [717, 7] on button at bounding box center [716, 8] width 17 height 17
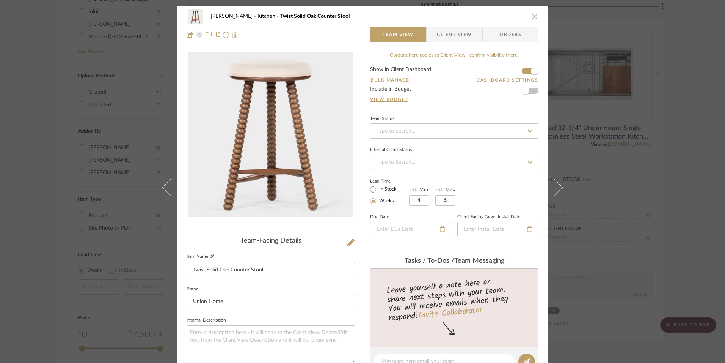
click at [210, 256] on icon at bounding box center [212, 255] width 5 height 5
click at [284, 174] on img "0" at bounding box center [270, 134] width 165 height 165
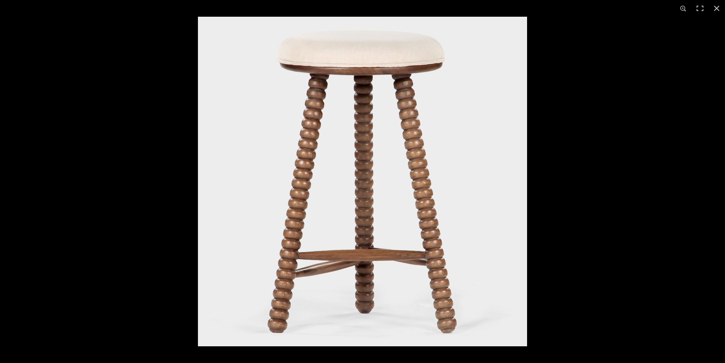
click at [430, 194] on img at bounding box center [362, 181] width 329 height 329
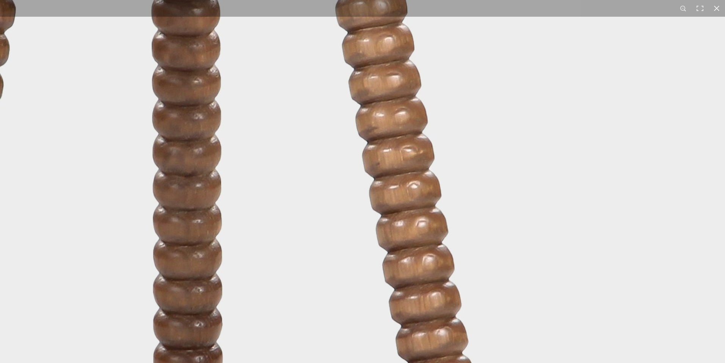
click at [448, 193] on img at bounding box center [181, 148] width 1214 height 1214
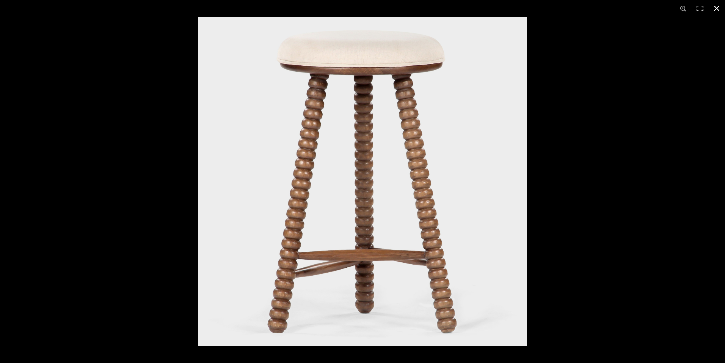
click at [719, 8] on button at bounding box center [716, 8] width 17 height 17
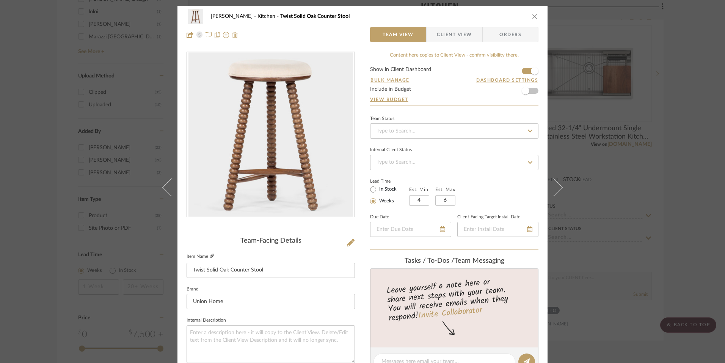
click at [210, 255] on icon at bounding box center [212, 255] width 5 height 5
click at [532, 17] on icon "close" at bounding box center [535, 16] width 6 height 6
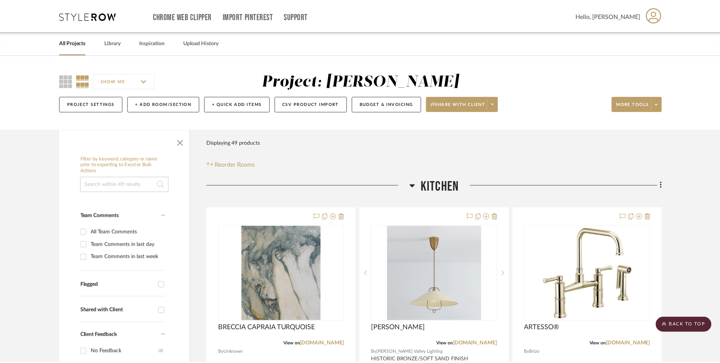
scroll to position [872, 0]
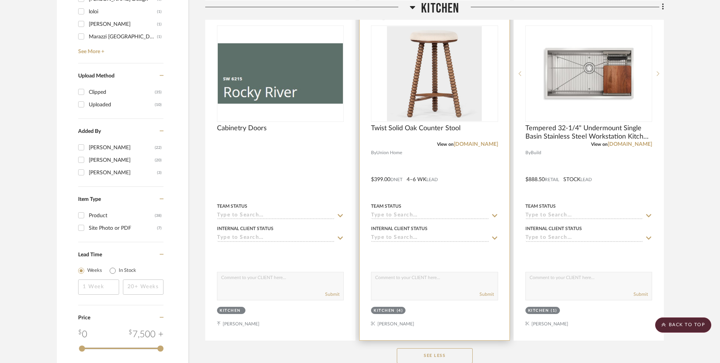
click at [479, 175] on div at bounding box center [434, 174] width 149 height 332
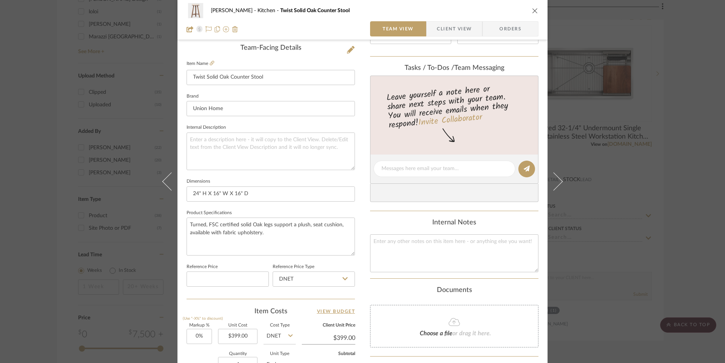
scroll to position [76, 0]
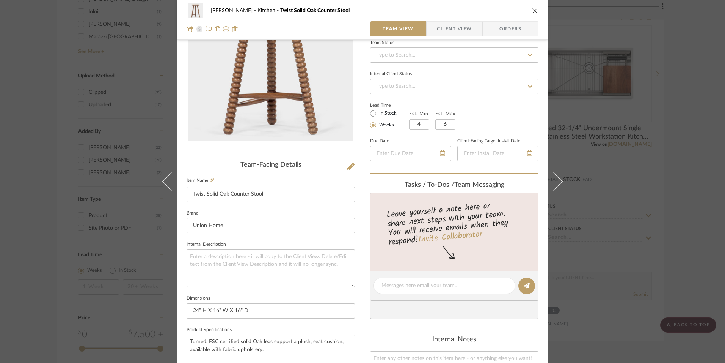
click at [532, 13] on icon "close" at bounding box center [535, 11] width 6 height 6
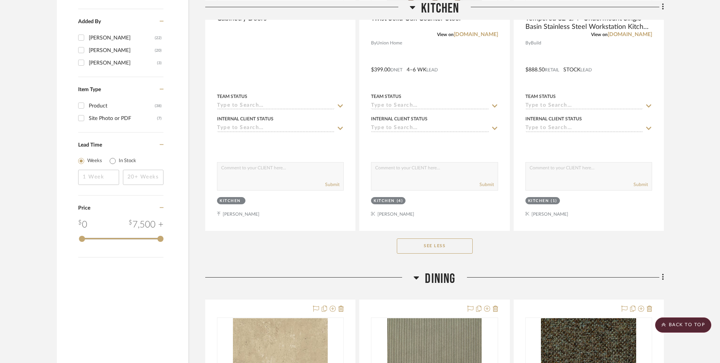
scroll to position [1062, 0]
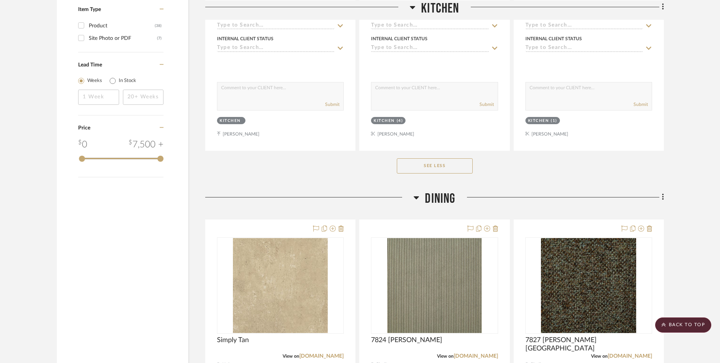
click at [448, 174] on div "See Less" at bounding box center [434, 166] width 459 height 30
click at [451, 167] on button "See Less" at bounding box center [435, 165] width 76 height 15
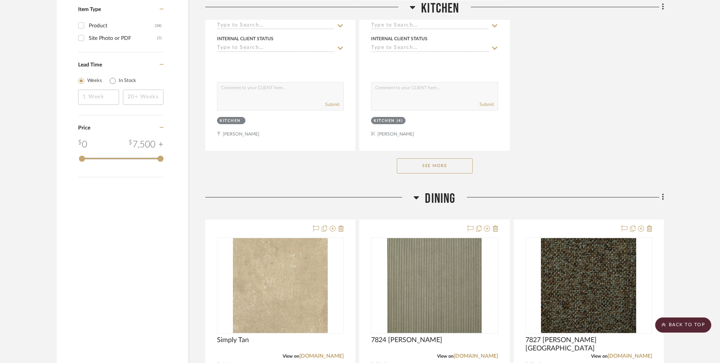
click at [456, 170] on button "See More" at bounding box center [435, 165] width 76 height 15
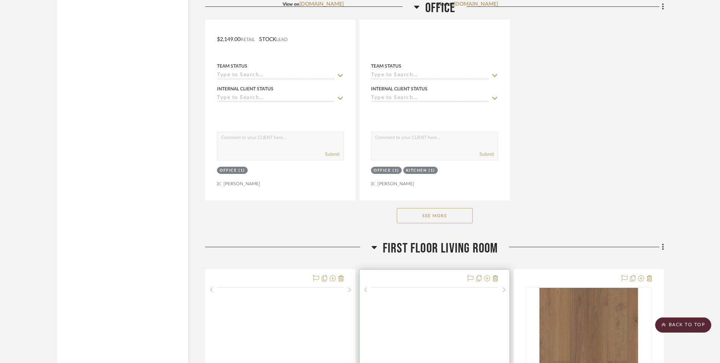
scroll to position [2541, 0]
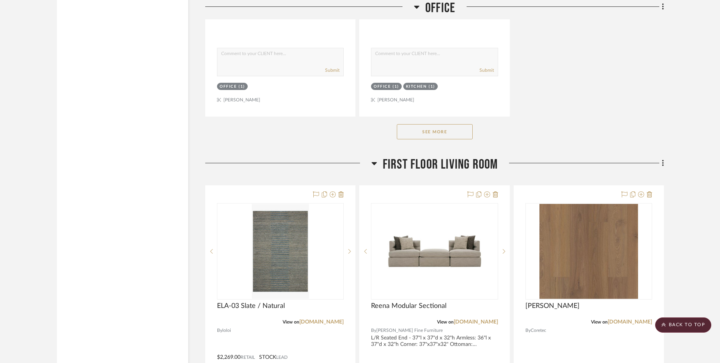
click at [463, 135] on button "See More" at bounding box center [435, 131] width 76 height 15
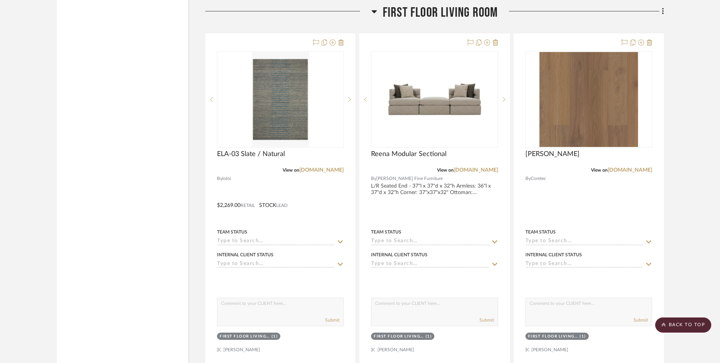
scroll to position [2655, 0]
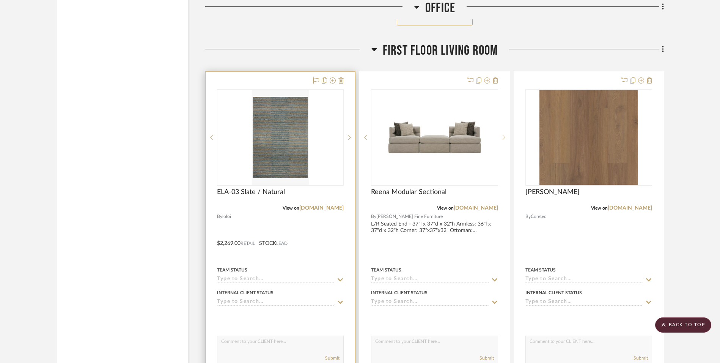
click at [296, 221] on div at bounding box center [280, 238] width 149 height 332
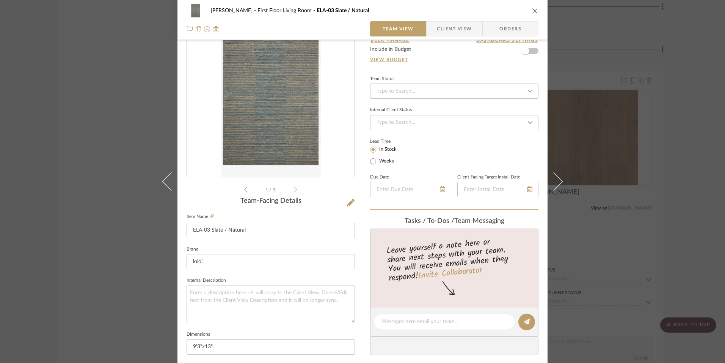
scroll to position [0, 0]
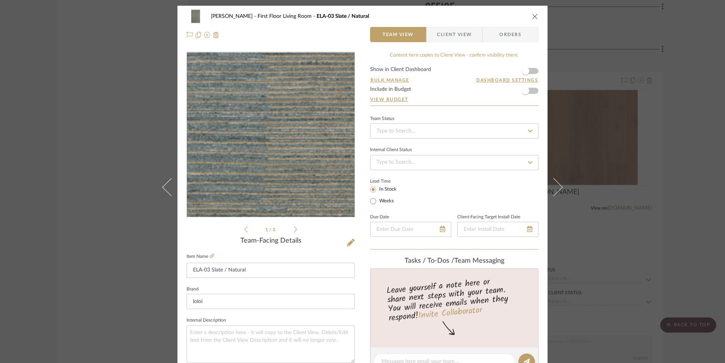
click at [284, 139] on img "0" at bounding box center [271, 134] width 100 height 165
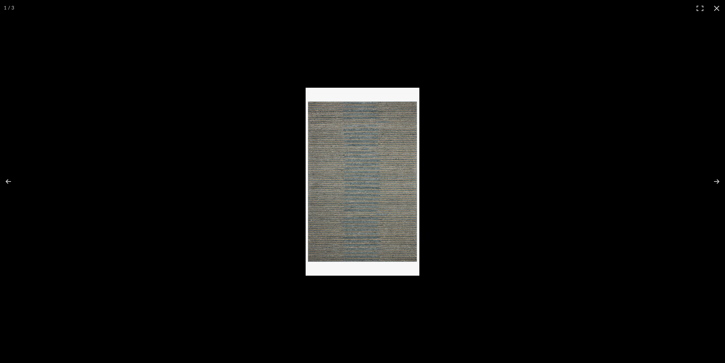
click at [343, 204] on img at bounding box center [363, 182] width 114 height 188
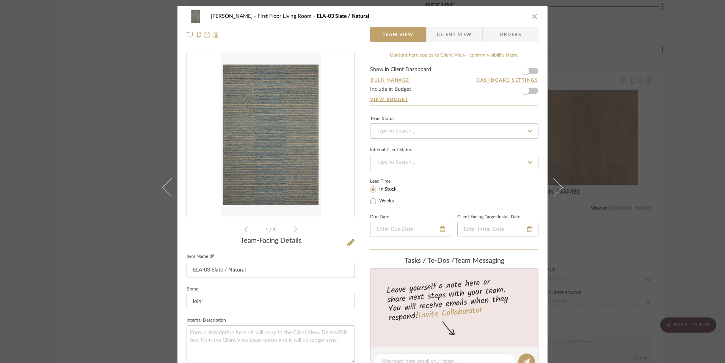
click at [210, 256] on icon at bounding box center [212, 255] width 5 height 5
click at [532, 18] on icon "close" at bounding box center [535, 16] width 6 height 6
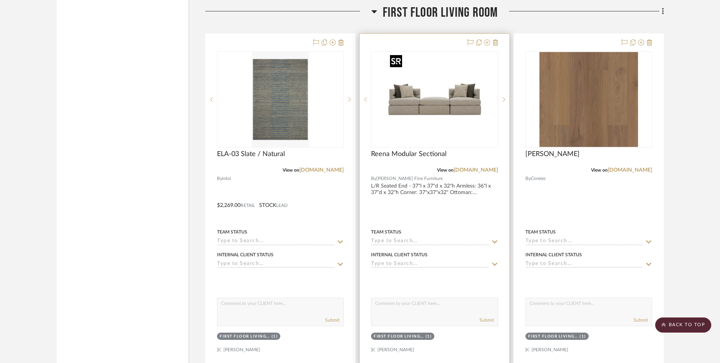
scroll to position [2655, 0]
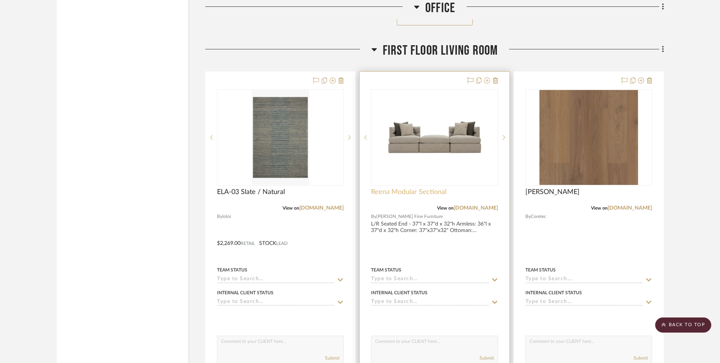
click at [422, 190] on span "Reena Modular Sectional" at bounding box center [408, 192] width 75 height 8
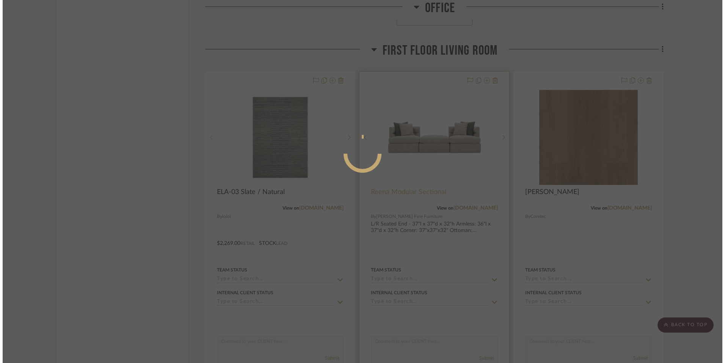
scroll to position [0, 0]
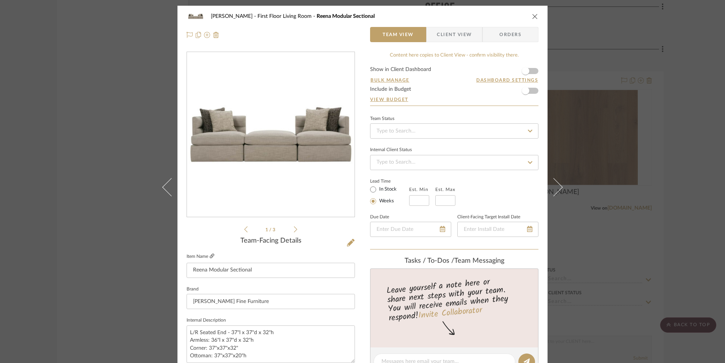
click at [210, 257] on icon at bounding box center [212, 255] width 5 height 5
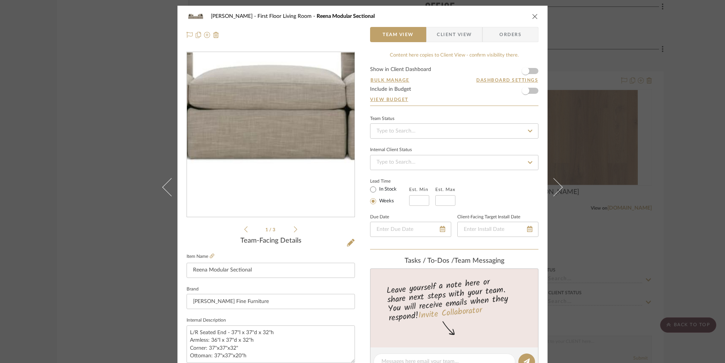
click at [269, 153] on img "0" at bounding box center [270, 134] width 165 height 165
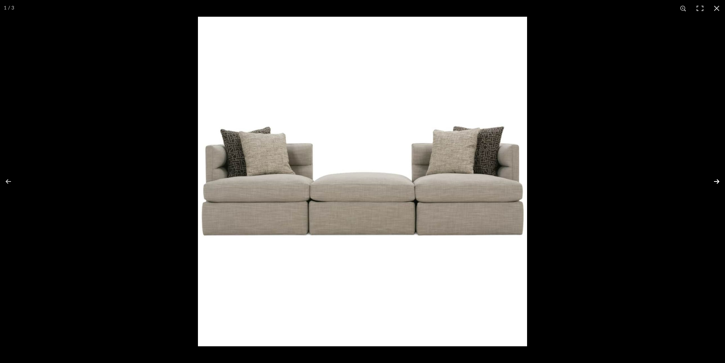
click at [716, 179] on button at bounding box center [712, 181] width 27 height 38
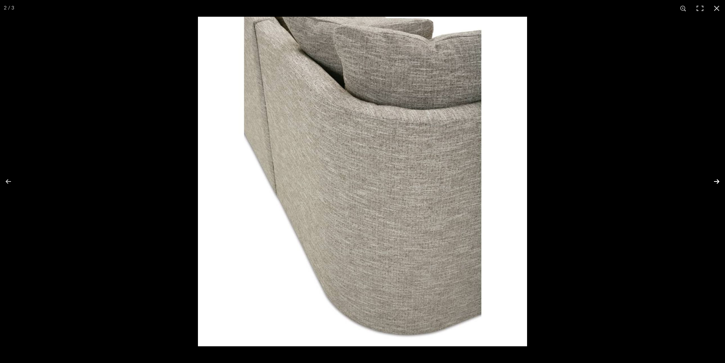
click at [716, 182] on button at bounding box center [712, 181] width 27 height 38
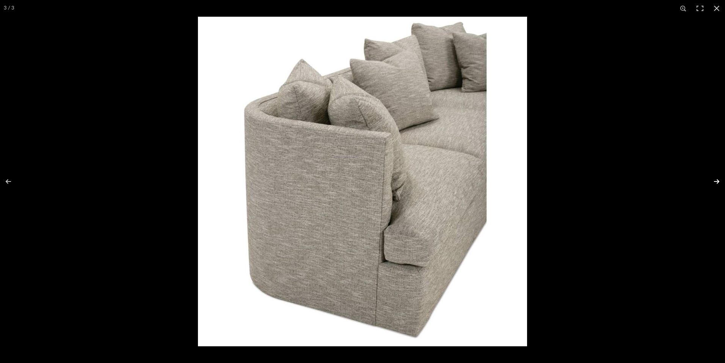
click at [716, 182] on button at bounding box center [712, 181] width 27 height 38
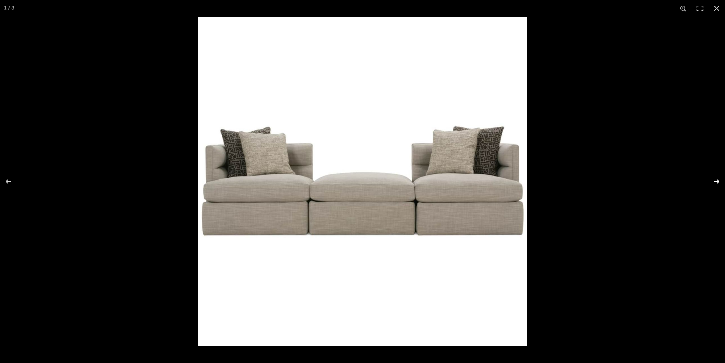
click at [716, 182] on button at bounding box center [712, 181] width 27 height 38
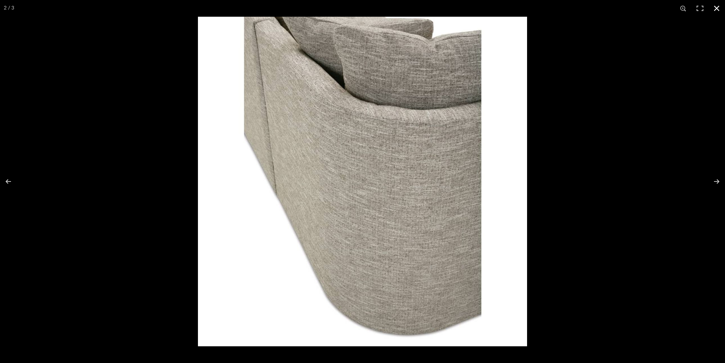
click at [718, 9] on button at bounding box center [716, 8] width 17 height 17
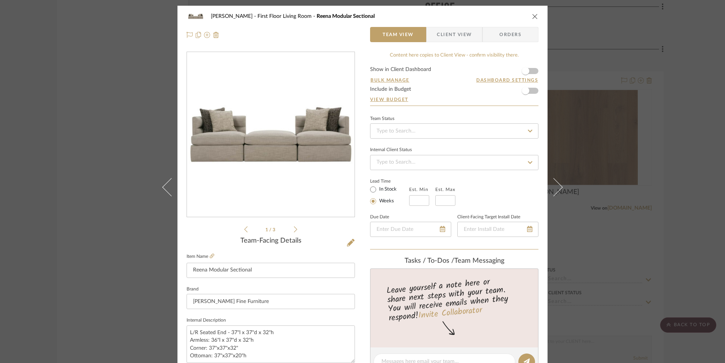
click at [294, 230] on icon at bounding box center [295, 229] width 3 height 7
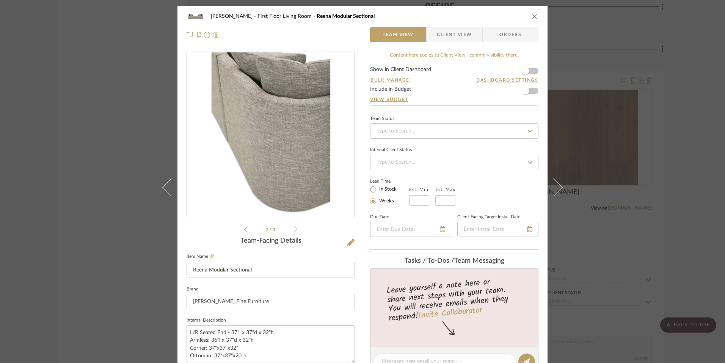
click at [294, 230] on icon at bounding box center [295, 229] width 3 height 7
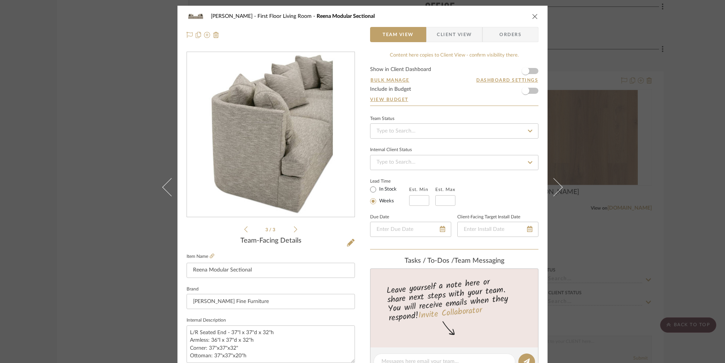
click at [294, 230] on icon at bounding box center [295, 229] width 3 height 7
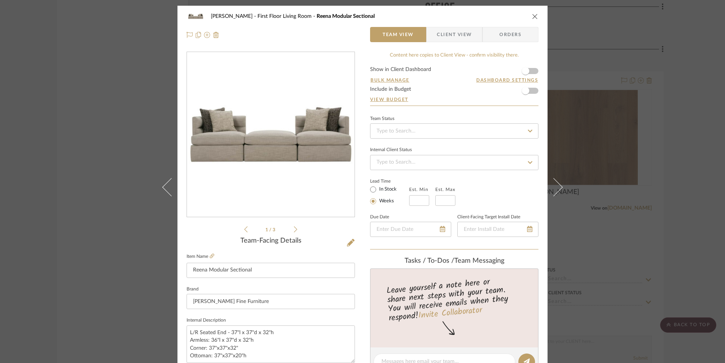
click at [533, 17] on icon "close" at bounding box center [535, 16] width 6 height 6
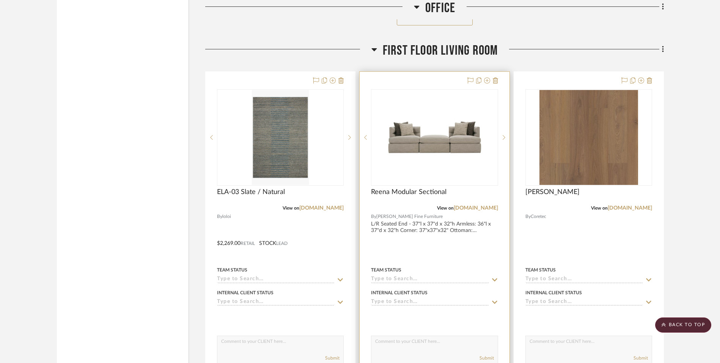
scroll to position [2617, 0]
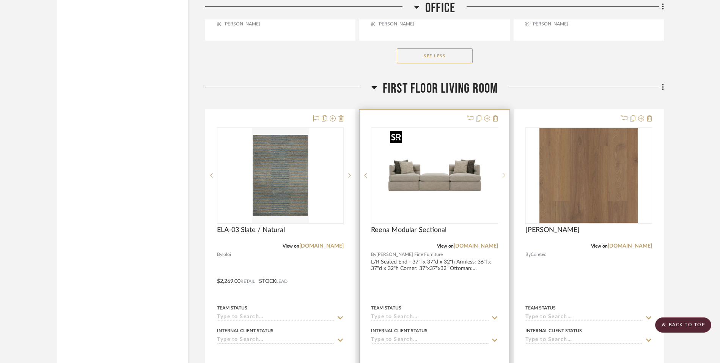
click at [422, 182] on img "0" at bounding box center [434, 175] width 95 height 95
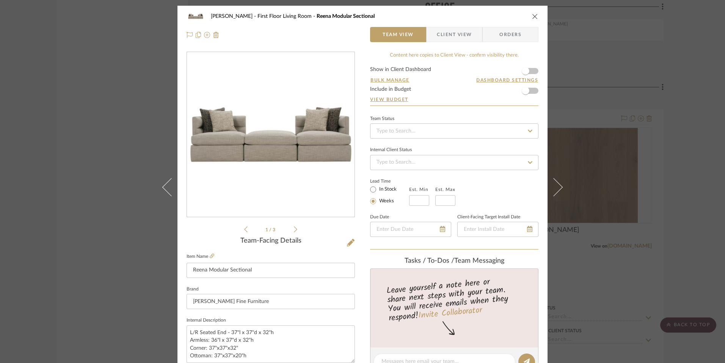
click at [331, 151] on img "0" at bounding box center [270, 134] width 165 height 165
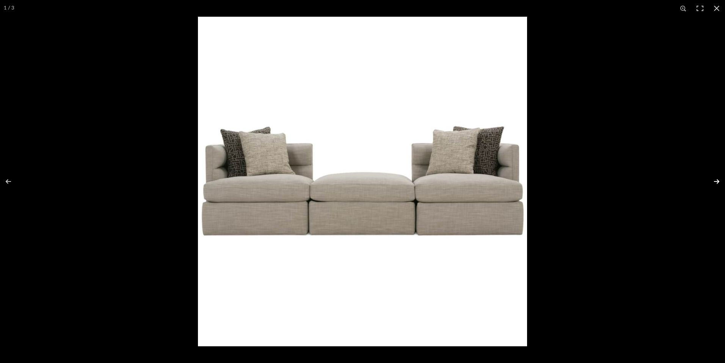
click at [717, 181] on button at bounding box center [712, 181] width 27 height 38
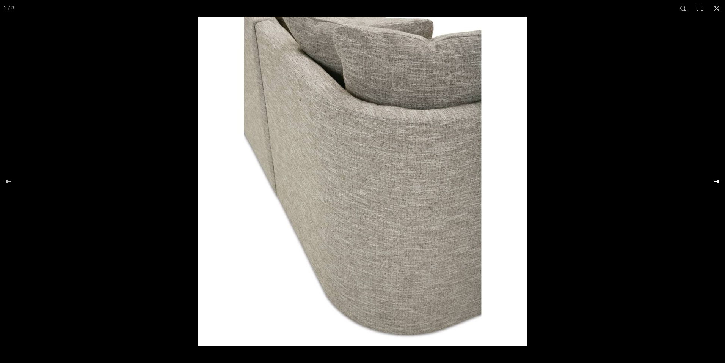
click at [717, 181] on button at bounding box center [712, 181] width 27 height 38
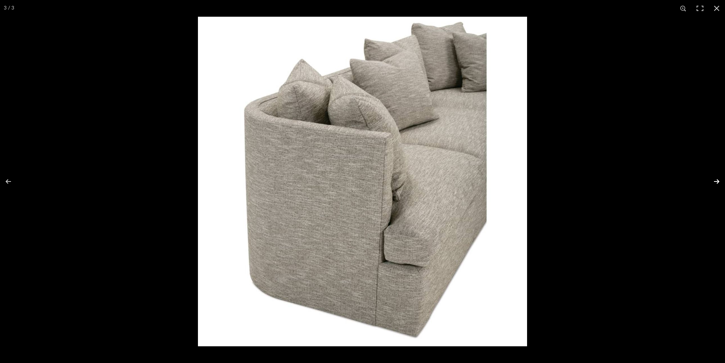
click at [717, 181] on button at bounding box center [712, 181] width 27 height 38
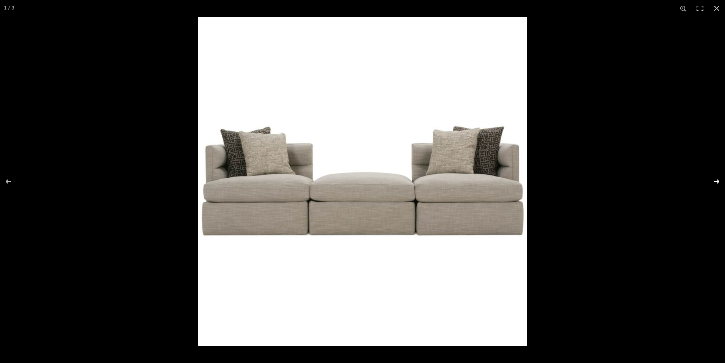
click at [717, 181] on button at bounding box center [712, 181] width 27 height 38
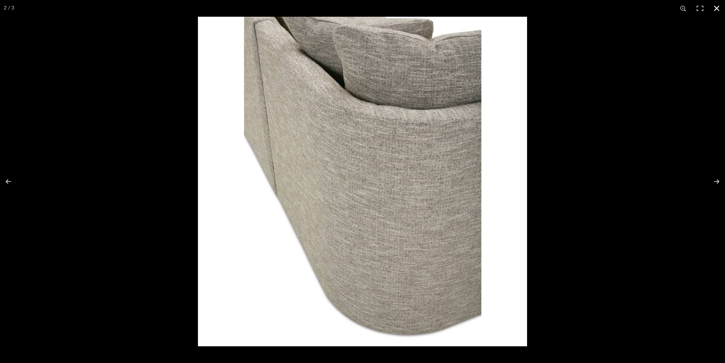
click at [717, 8] on button at bounding box center [716, 8] width 17 height 17
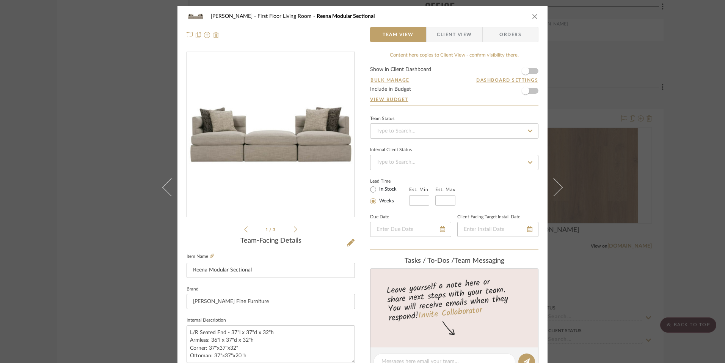
click at [534, 15] on icon "close" at bounding box center [535, 16] width 6 height 6
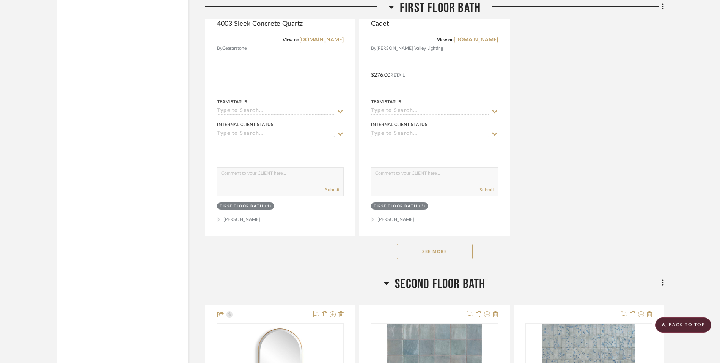
scroll to position [3869, 0]
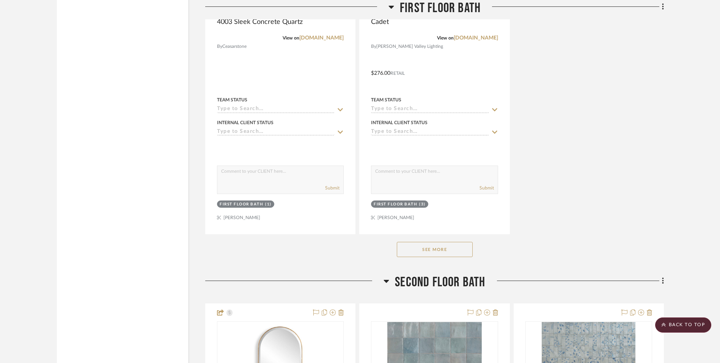
click at [445, 250] on button "See More" at bounding box center [435, 249] width 76 height 15
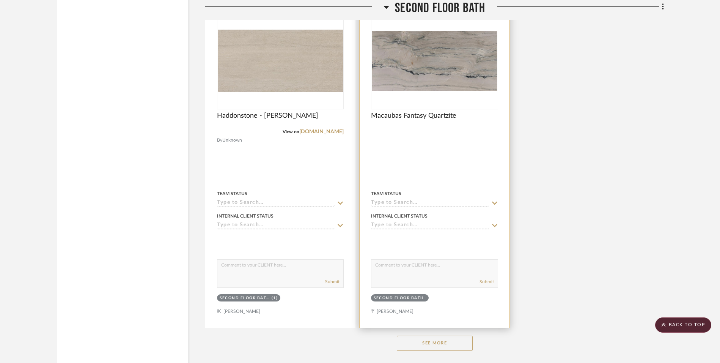
scroll to position [5272, 0]
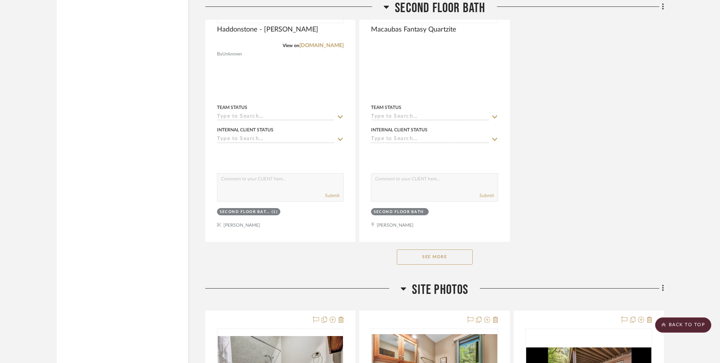
click at [447, 253] on button "See More" at bounding box center [435, 256] width 76 height 15
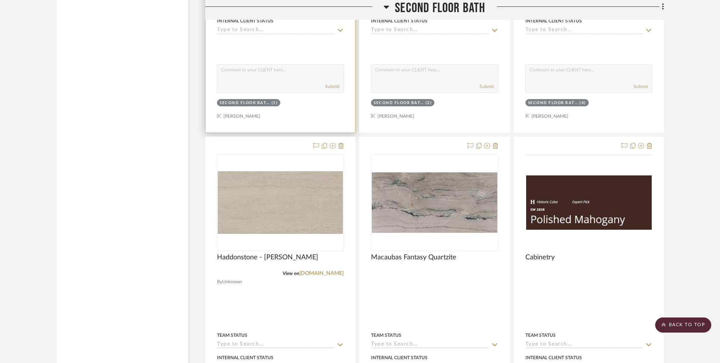
scroll to position [5006, 0]
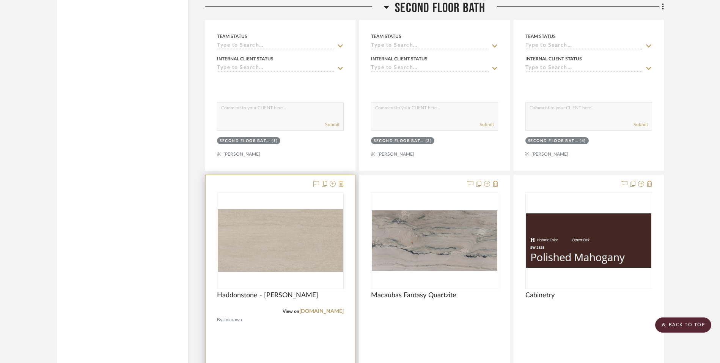
click at [341, 183] on icon at bounding box center [340, 184] width 5 height 6
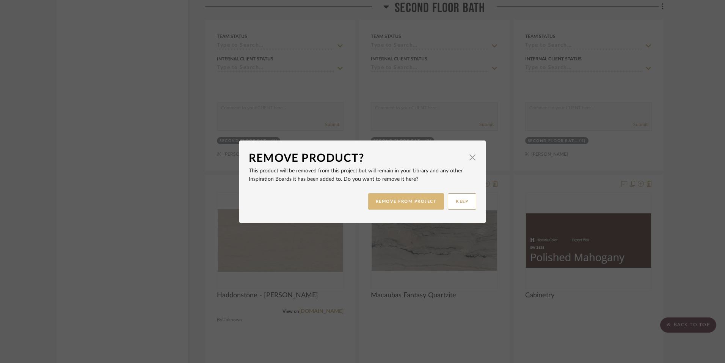
click at [420, 199] on button "REMOVE FROM PROJECT" at bounding box center [406, 201] width 76 height 16
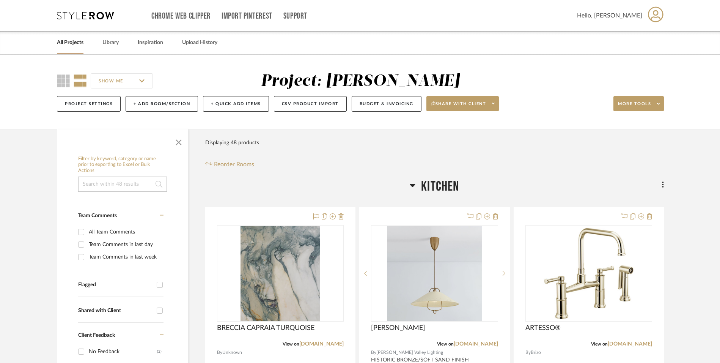
click at [96, 17] on icon at bounding box center [85, 16] width 57 height 8
